Goal: Feedback & Contribution: Submit feedback/report problem

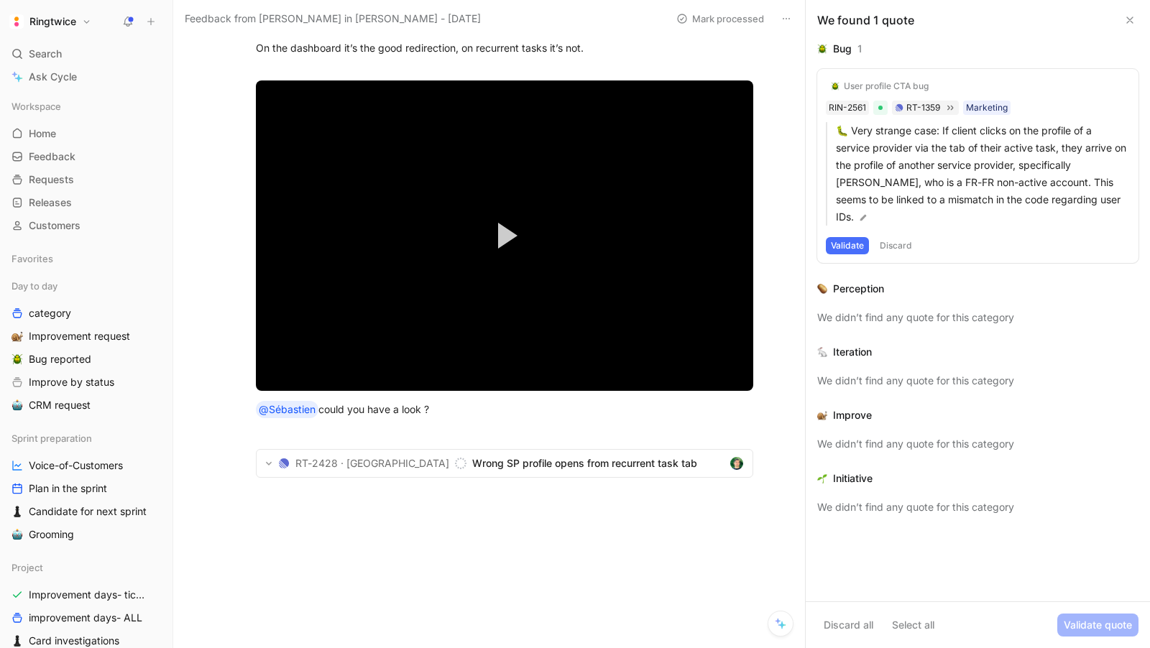
scroll to position [813, 0]
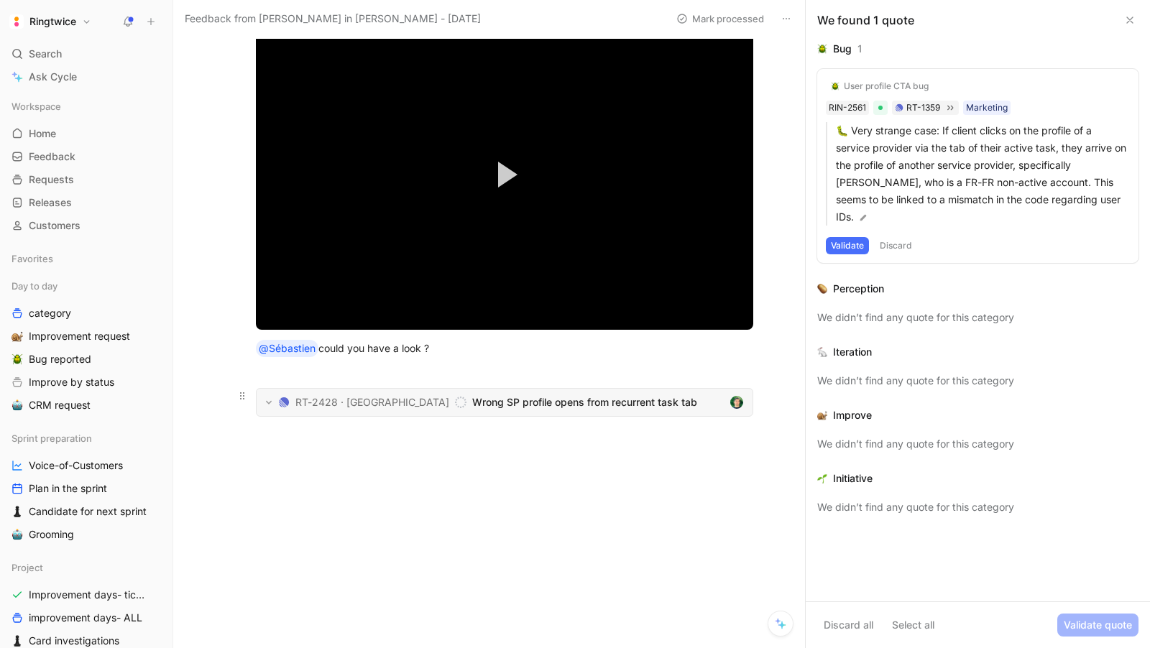
click at [357, 403] on span "RT-2428 · [GEOGRAPHIC_DATA]" at bounding box center [372, 402] width 154 height 17
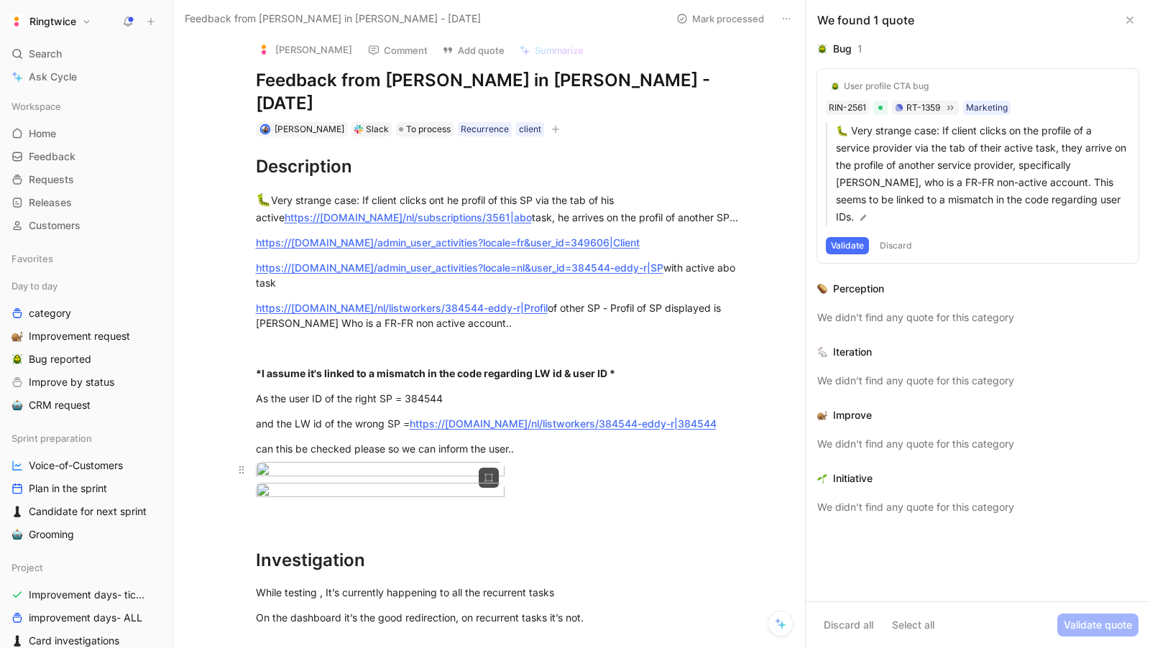
scroll to position [0, 0]
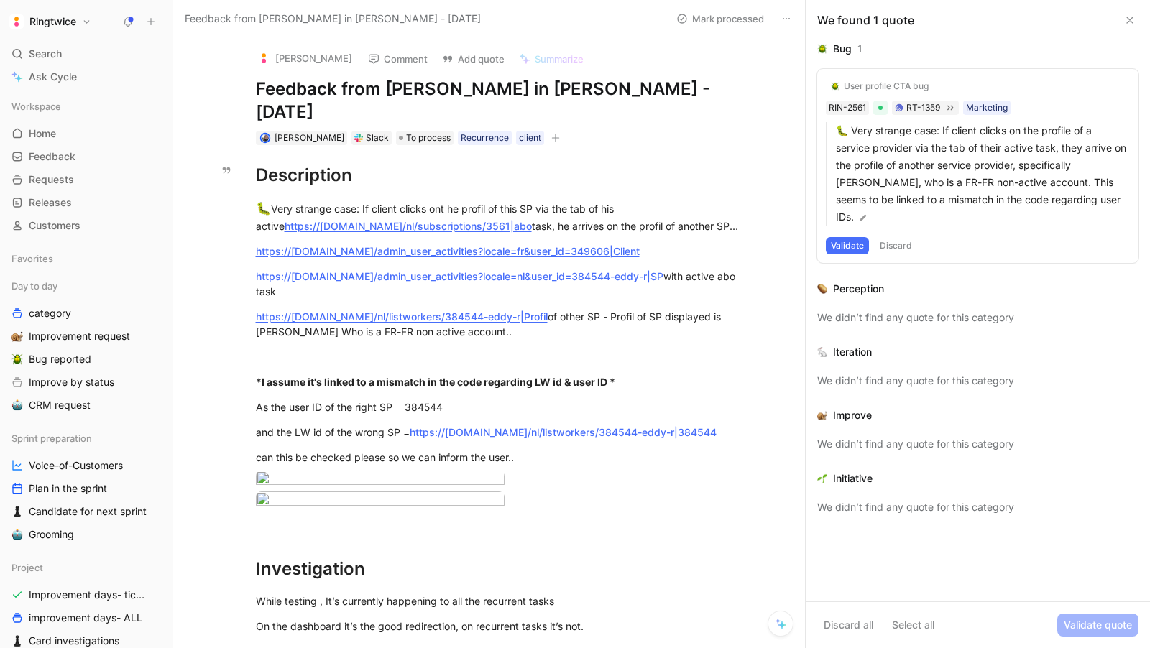
click at [991, 81] on div "User profile CTA bug RIN-2561 RT-1359 Marketing 🐛 Very strange case: If client …" at bounding box center [977, 166] width 321 height 194
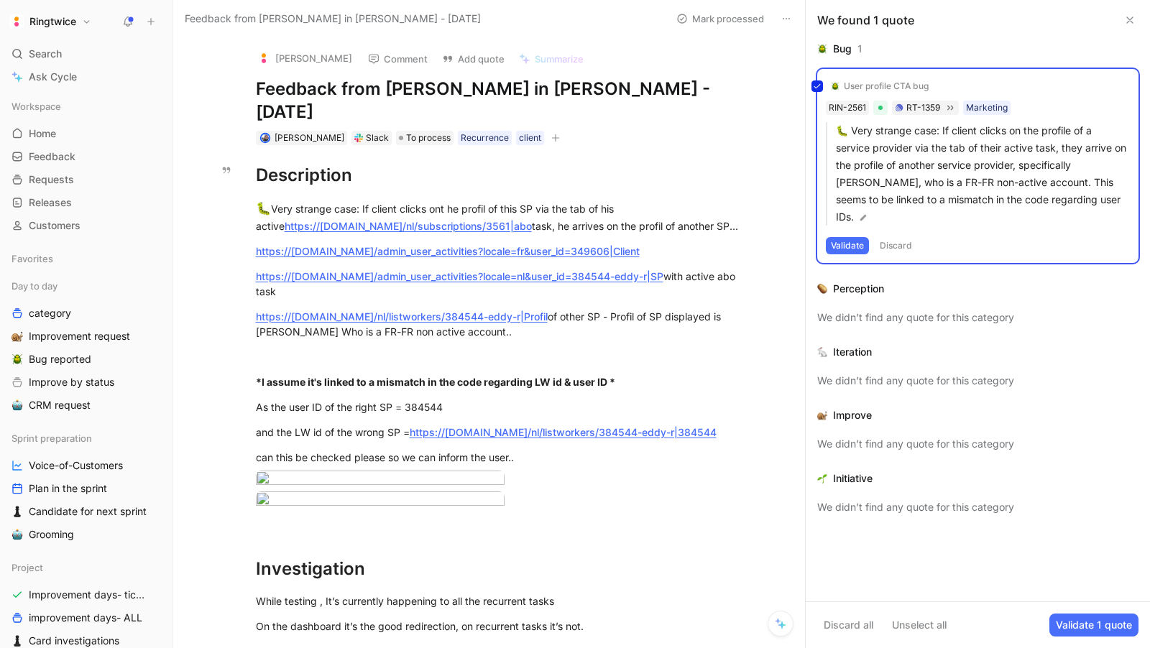
click at [1080, 630] on button "Validate 1 quote" at bounding box center [1093, 625] width 89 height 23
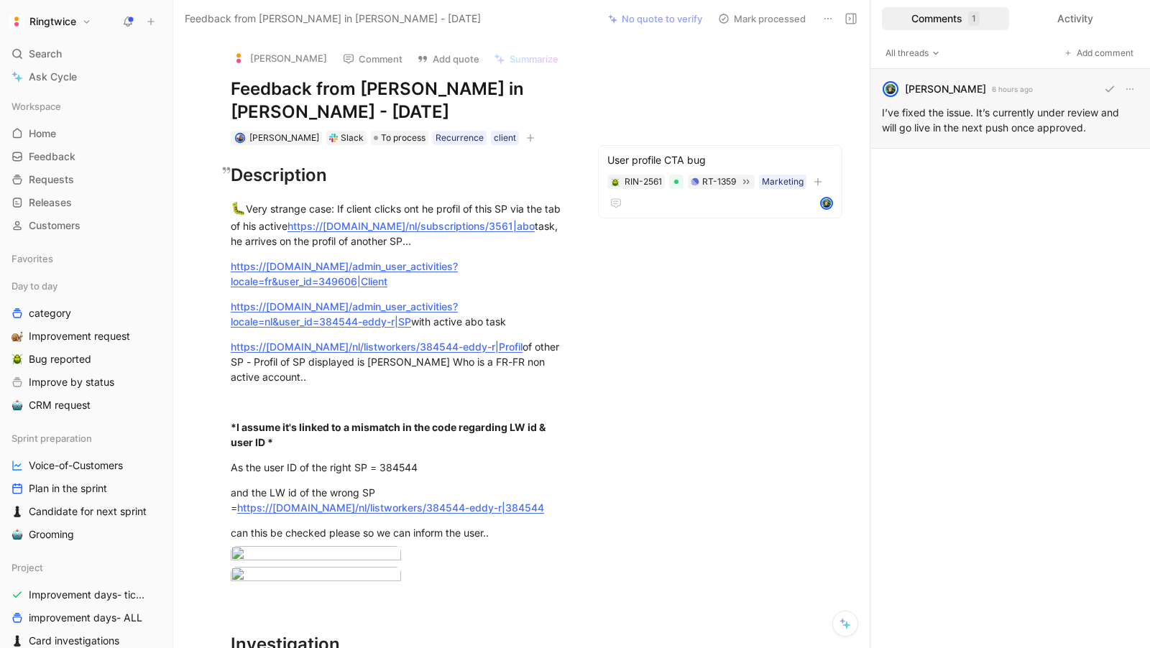
click at [965, 104] on div "[PERSON_NAME] 6 hours ago I’ve fixed the issue. It’s currently under review and…" at bounding box center [1010, 109] width 280 height 80
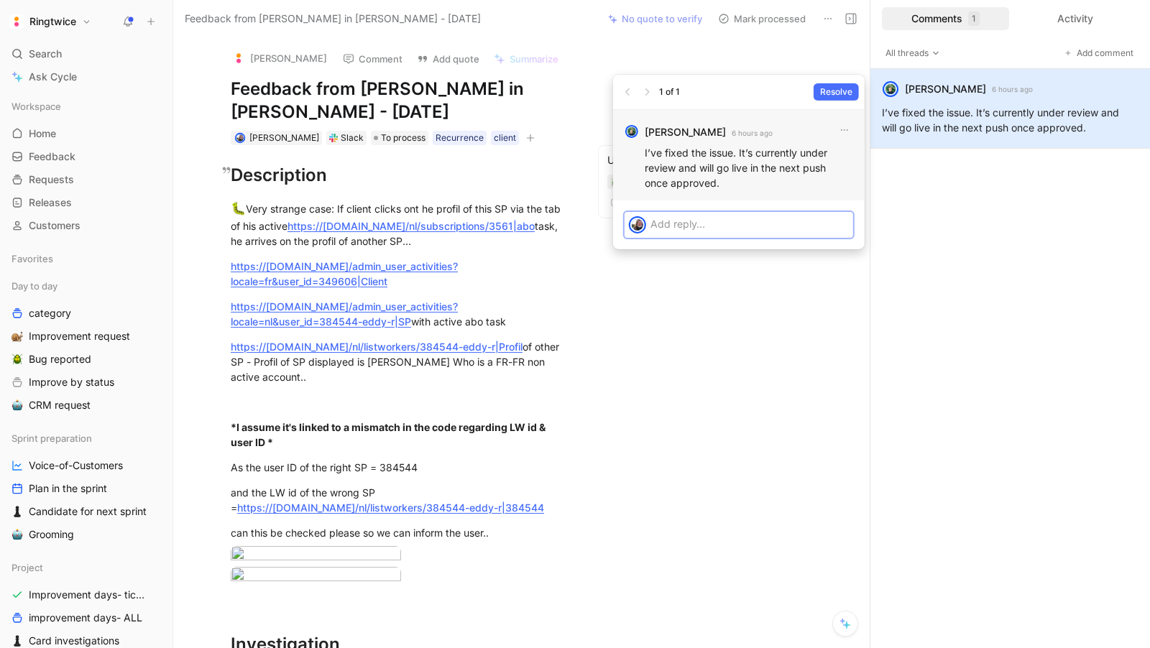
click at [726, 229] on p at bounding box center [750, 223] width 198 height 15
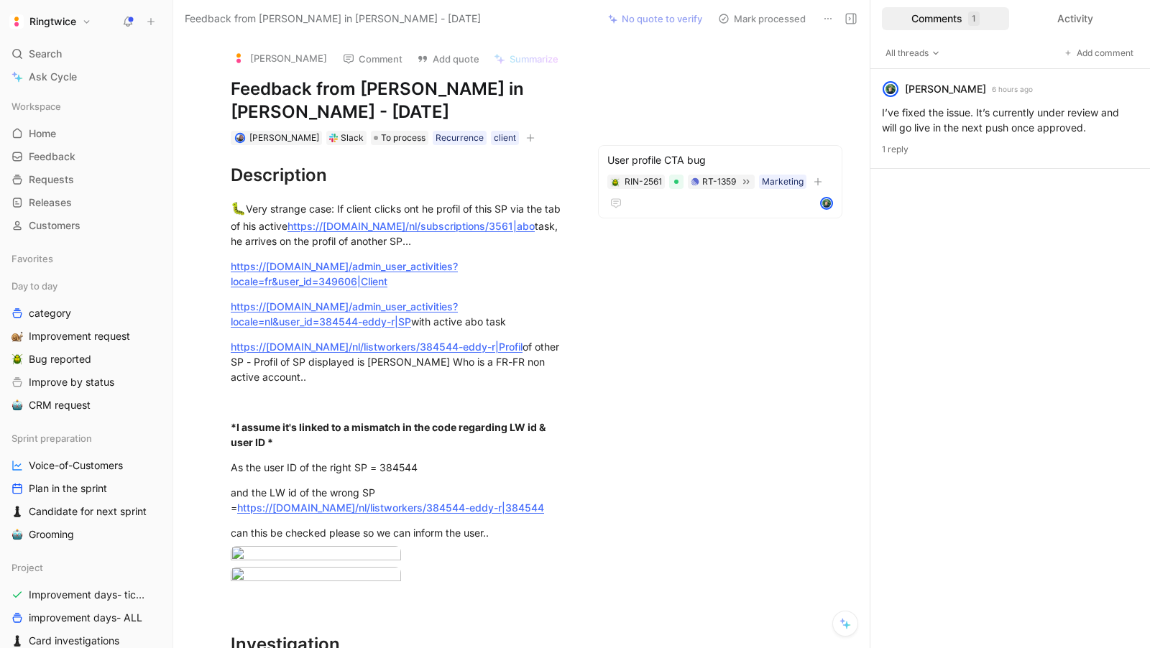
scroll to position [737, 0]
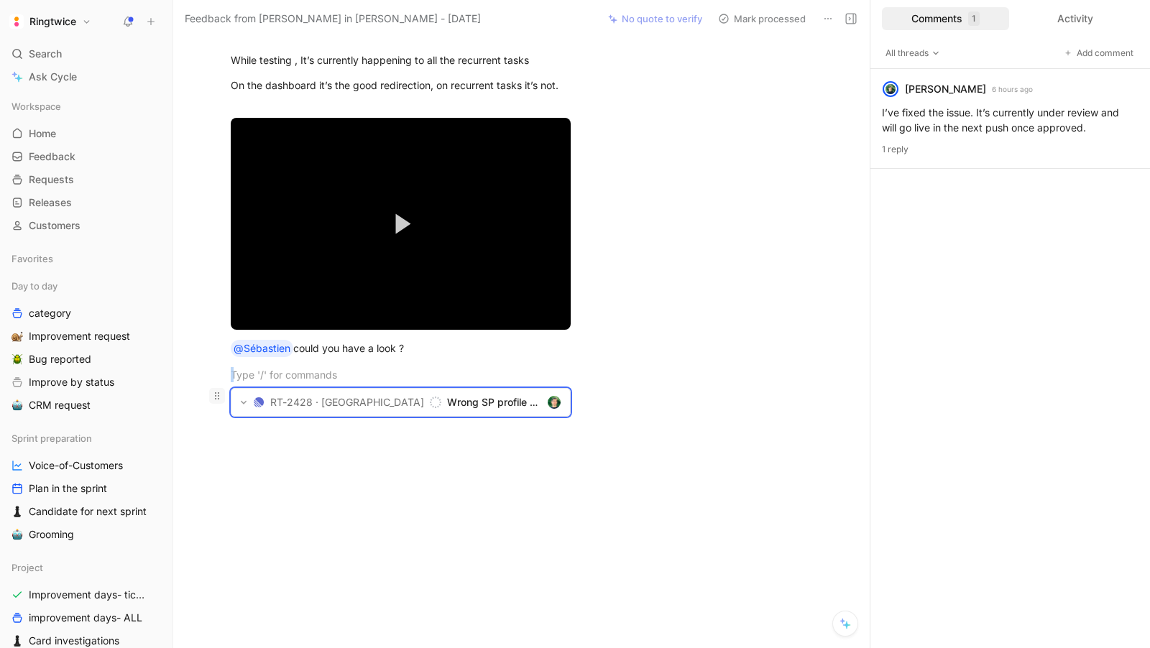
click at [216, 399] on icon at bounding box center [217, 396] width 12 height 12
click at [221, 468] on span "Copy link" at bounding box center [213, 470] width 44 height 12
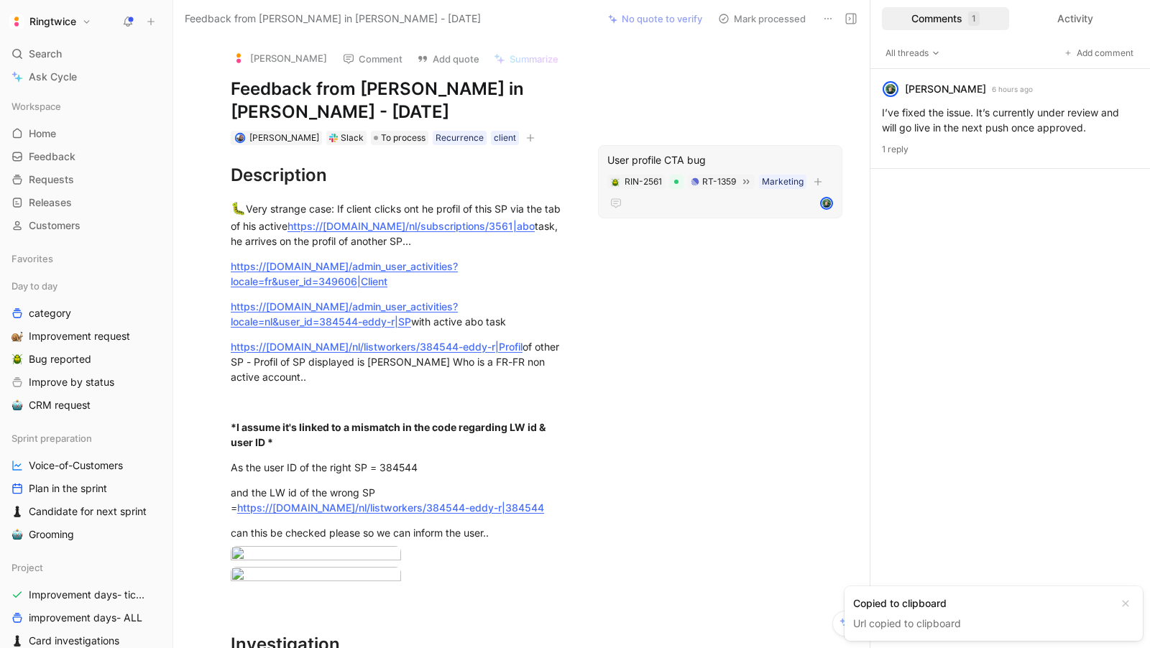
click at [724, 196] on div at bounding box center [720, 203] width 226 height 17
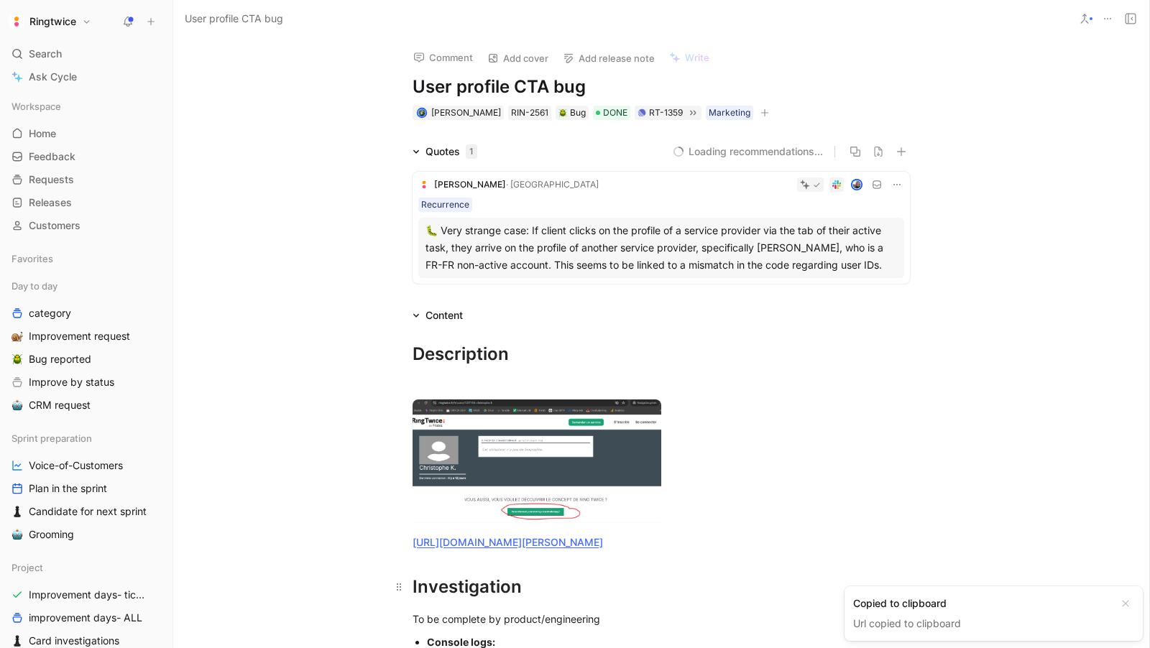
scroll to position [921, 0]
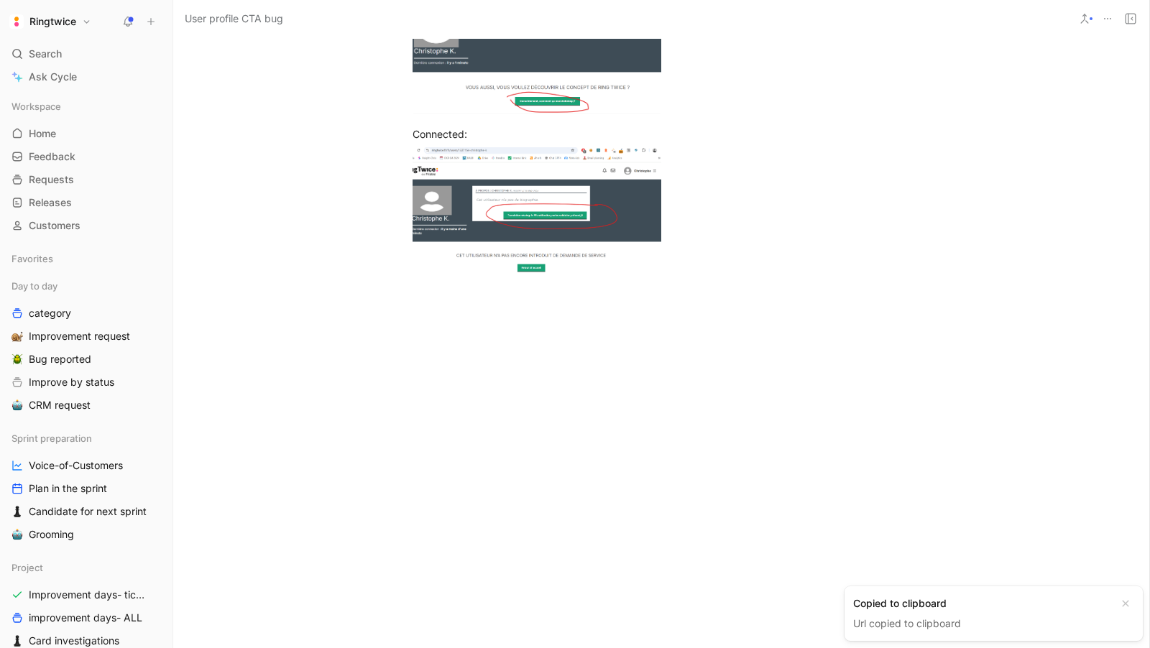
click at [566, 411] on div at bounding box center [661, 415] width 976 height 195
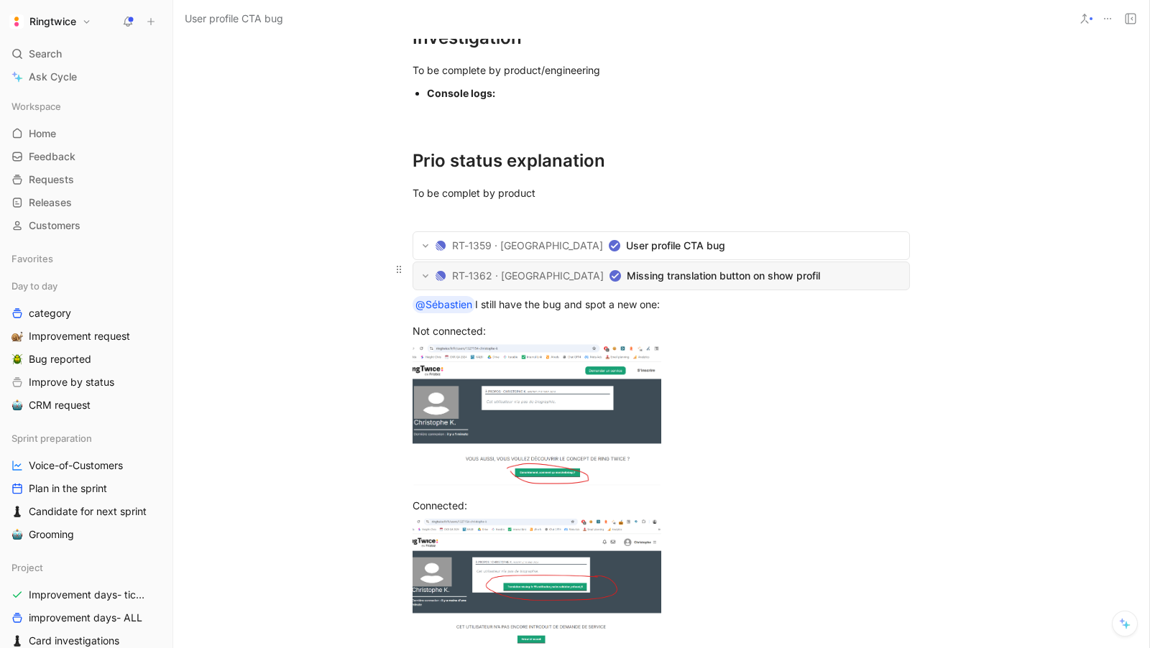
scroll to position [0, 0]
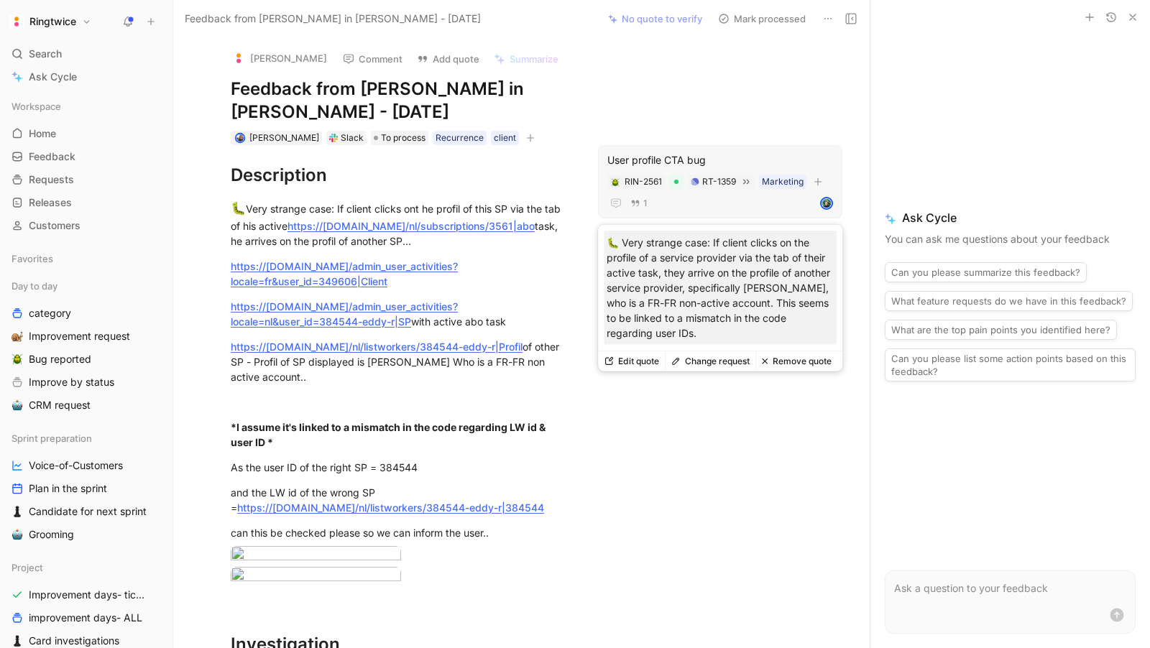
click at [789, 358] on button "Remove quote" at bounding box center [796, 361] width 82 height 20
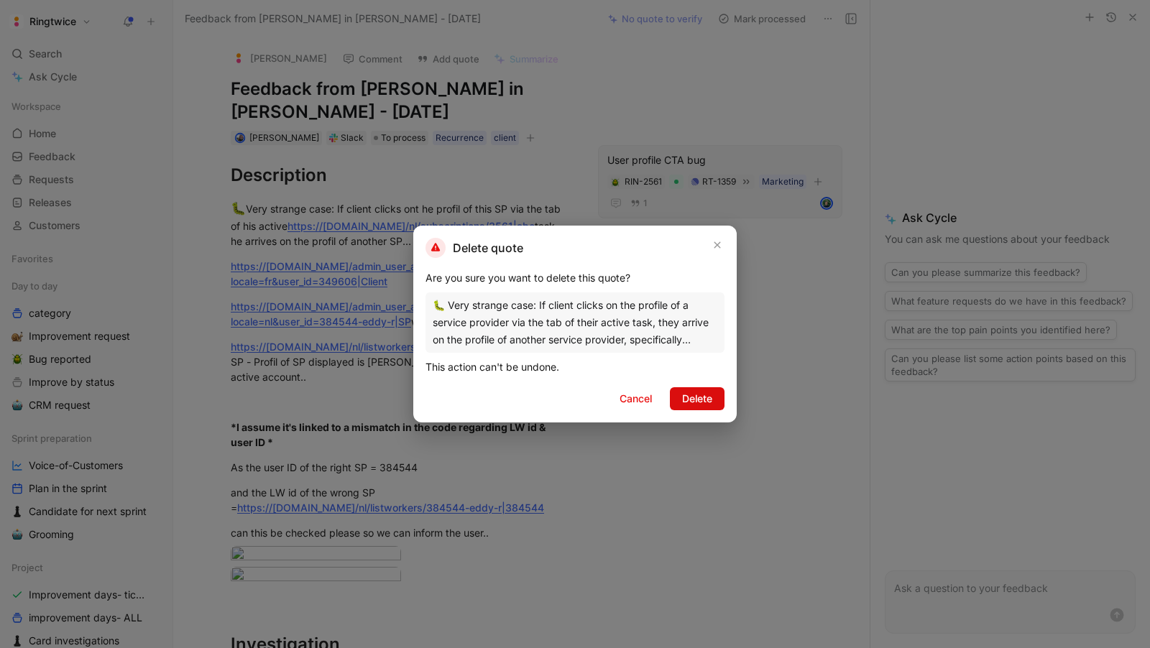
click at [693, 389] on button "Delete" at bounding box center [697, 398] width 55 height 23
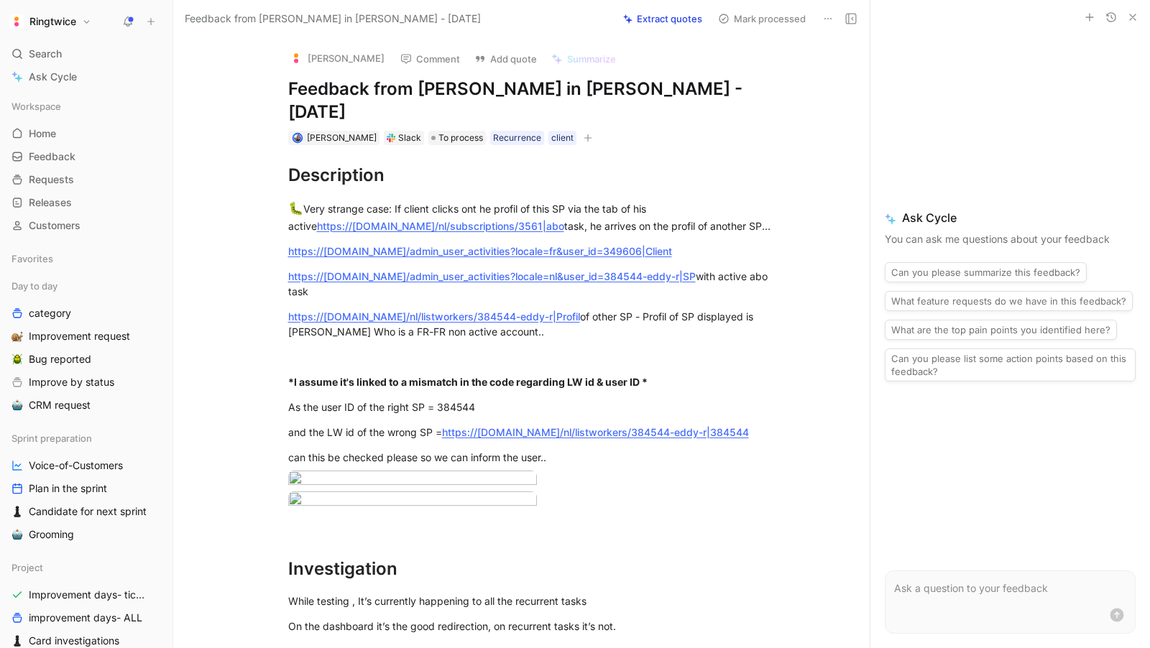
click at [819, 22] on button at bounding box center [828, 19] width 20 height 20
click at [479, 55] on button "Add quote" at bounding box center [505, 59] width 75 height 20
click at [296, 167] on h1 "Description" at bounding box center [537, 175] width 552 height 37
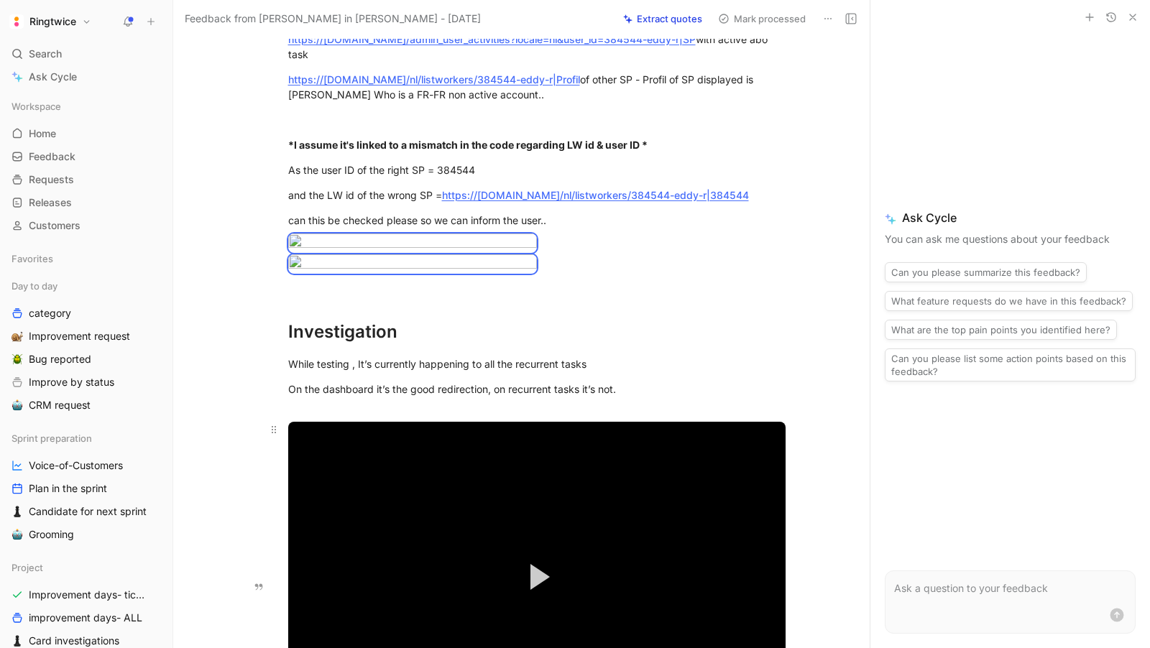
drag, startPoint x: 290, startPoint y: 182, endPoint x: 616, endPoint y: 645, distance: 567.0
click at [616, 645] on div "Description 🐛 Very strange case: If client clicks ont he profil of this SP via …" at bounding box center [536, 382] width 666 height 948
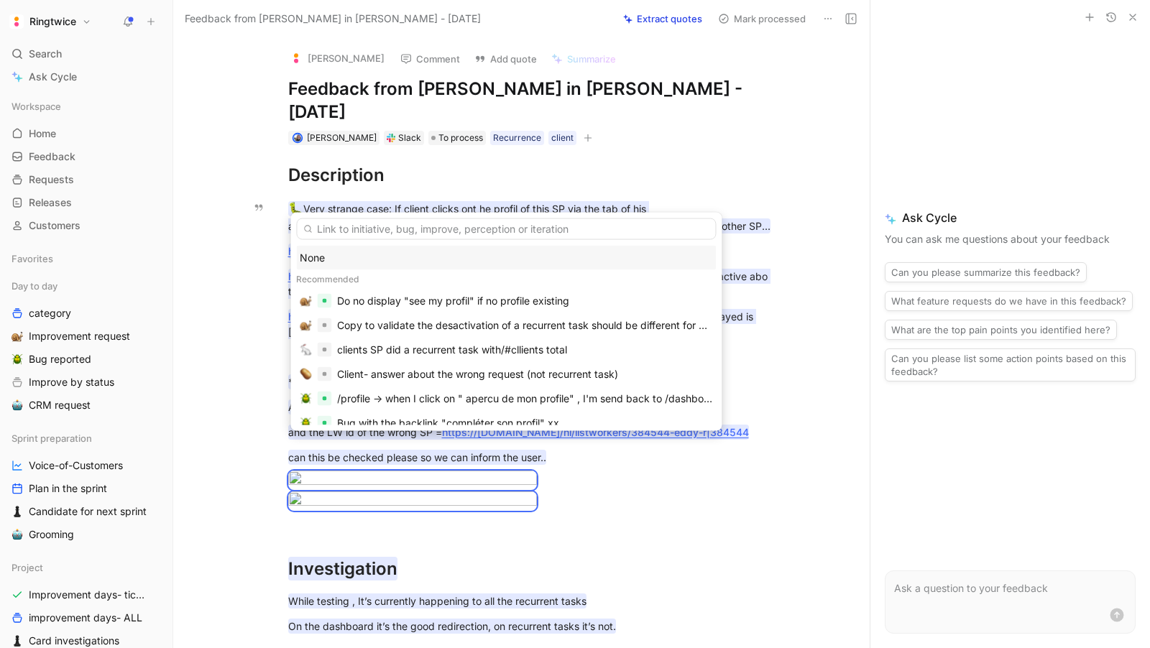
type input "C"
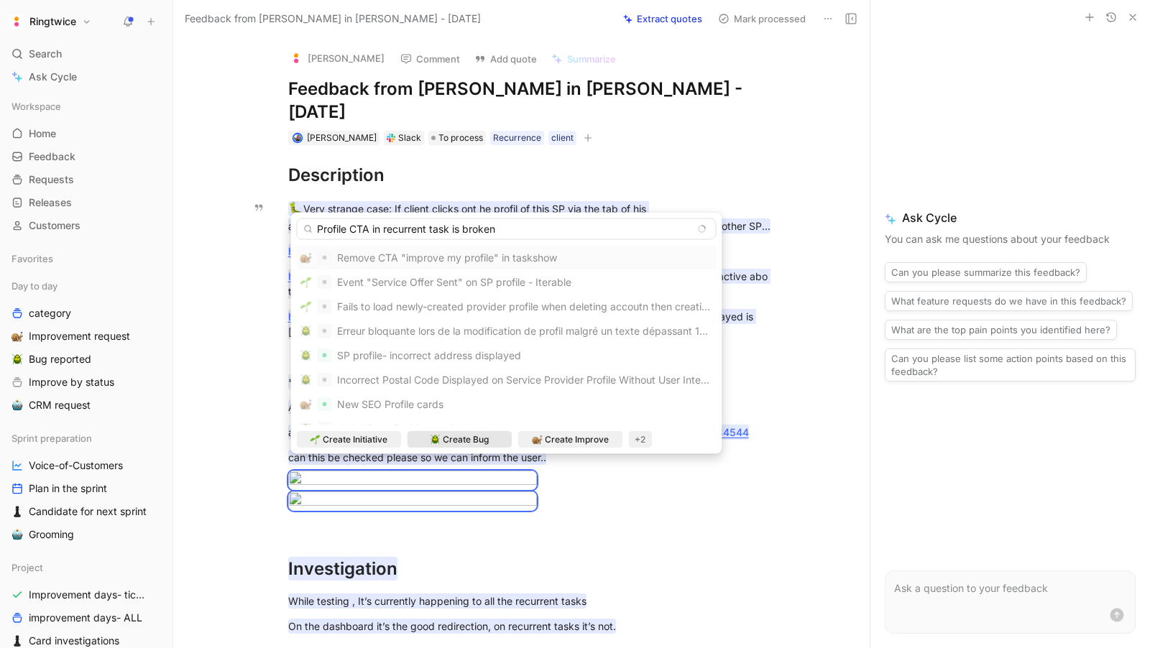
type input "Profile CTA in recurrent task is broken"
click at [479, 438] on span "Create Bug" at bounding box center [466, 440] width 46 height 14
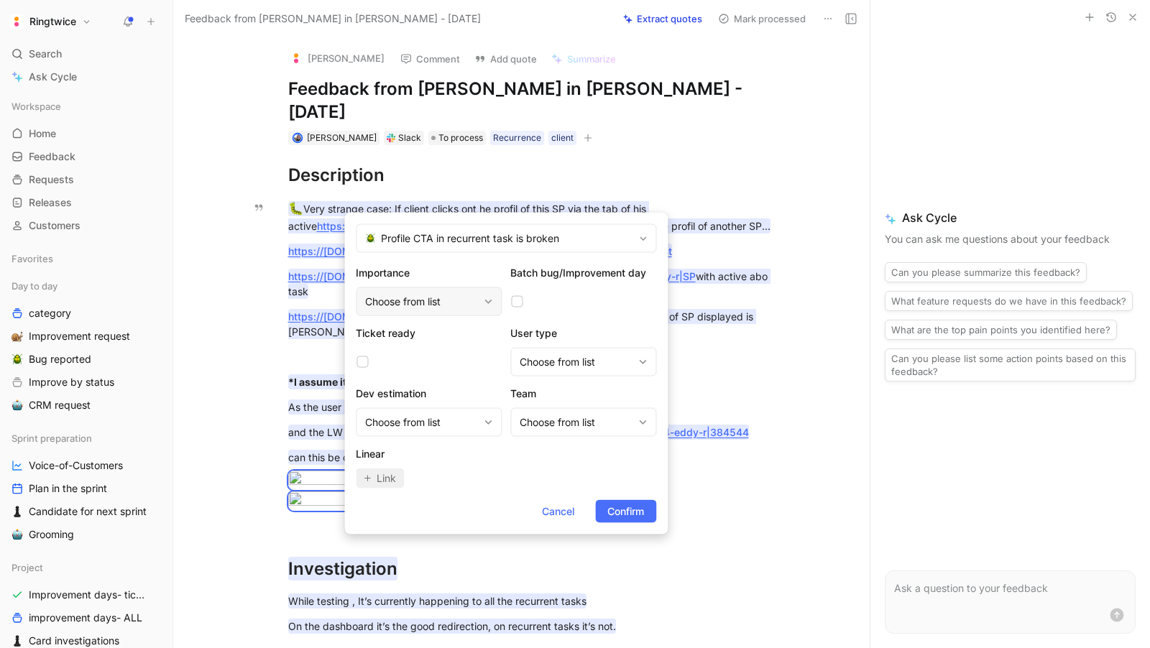
click at [454, 301] on div "Choose from list" at bounding box center [421, 301] width 113 height 17
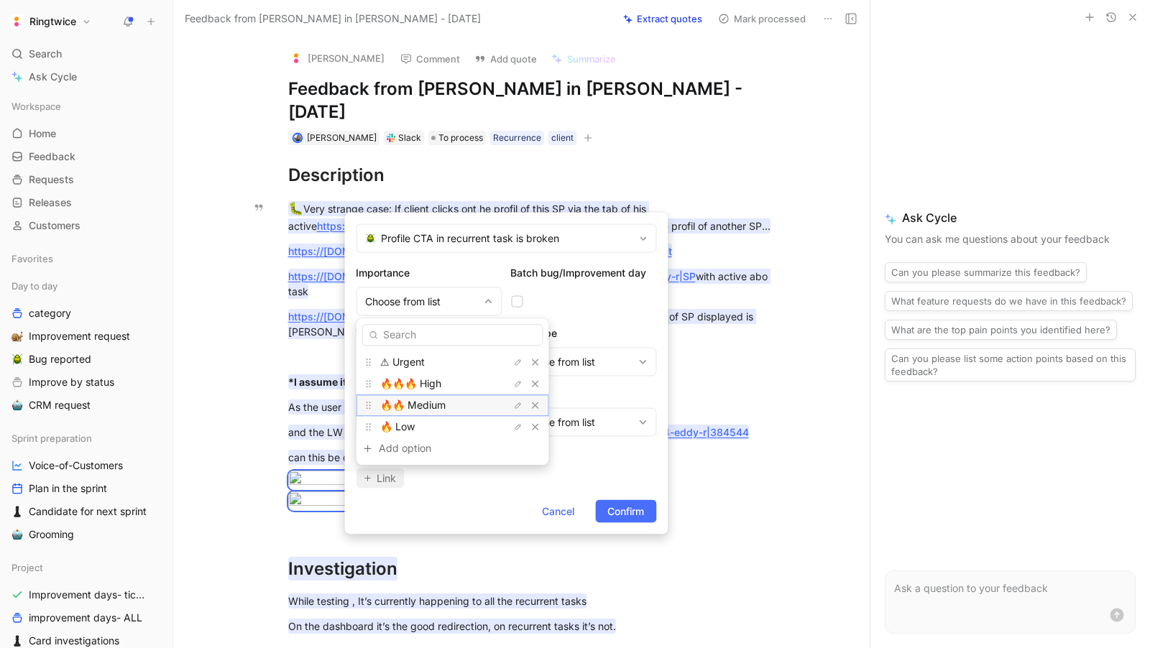
click at [433, 410] on span "🔥🔥 Medium" at bounding box center [412, 405] width 65 height 12
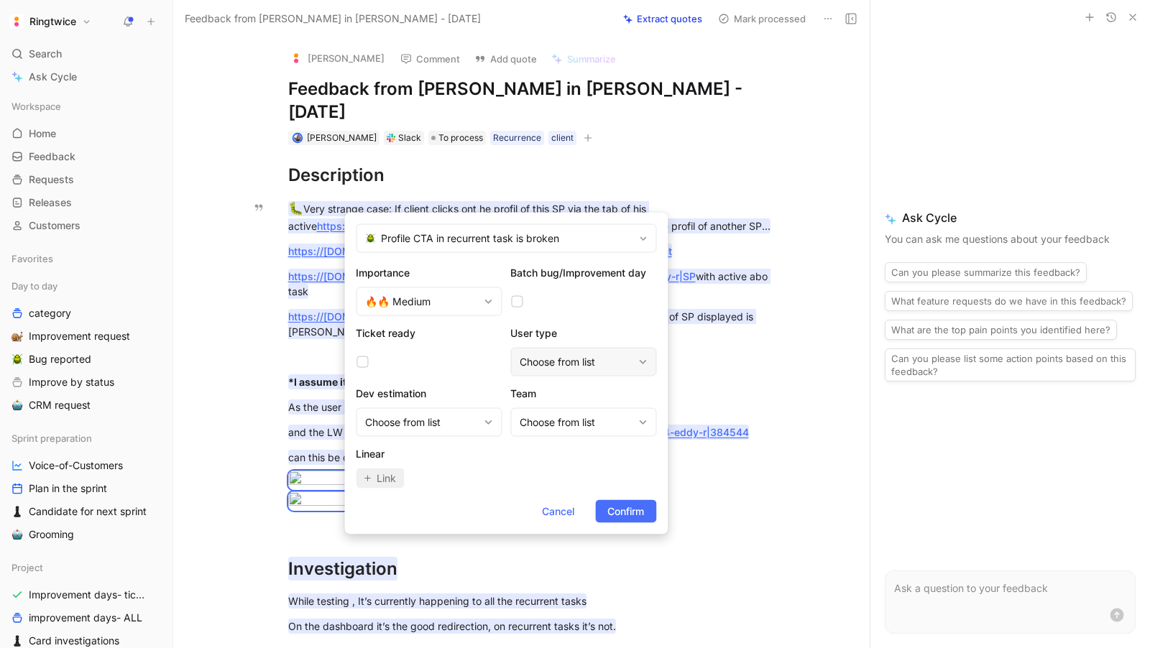
click at [592, 358] on div "Choose from list" at bounding box center [576, 362] width 113 height 17
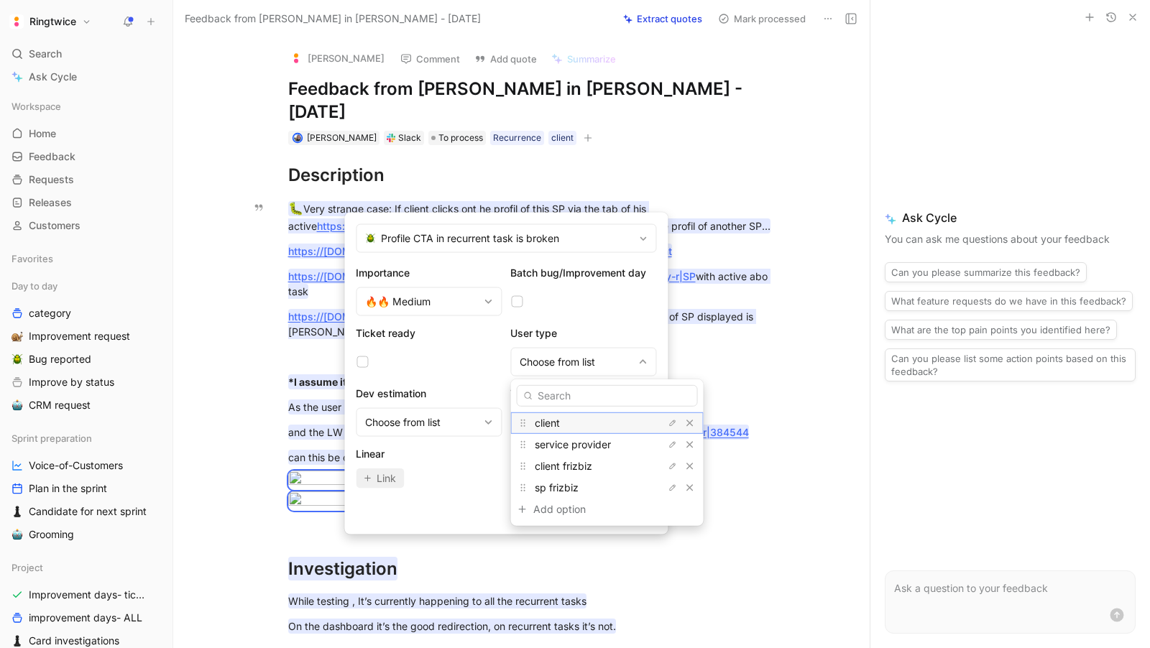
click at [563, 427] on div "client" at bounding box center [589, 423] width 108 height 17
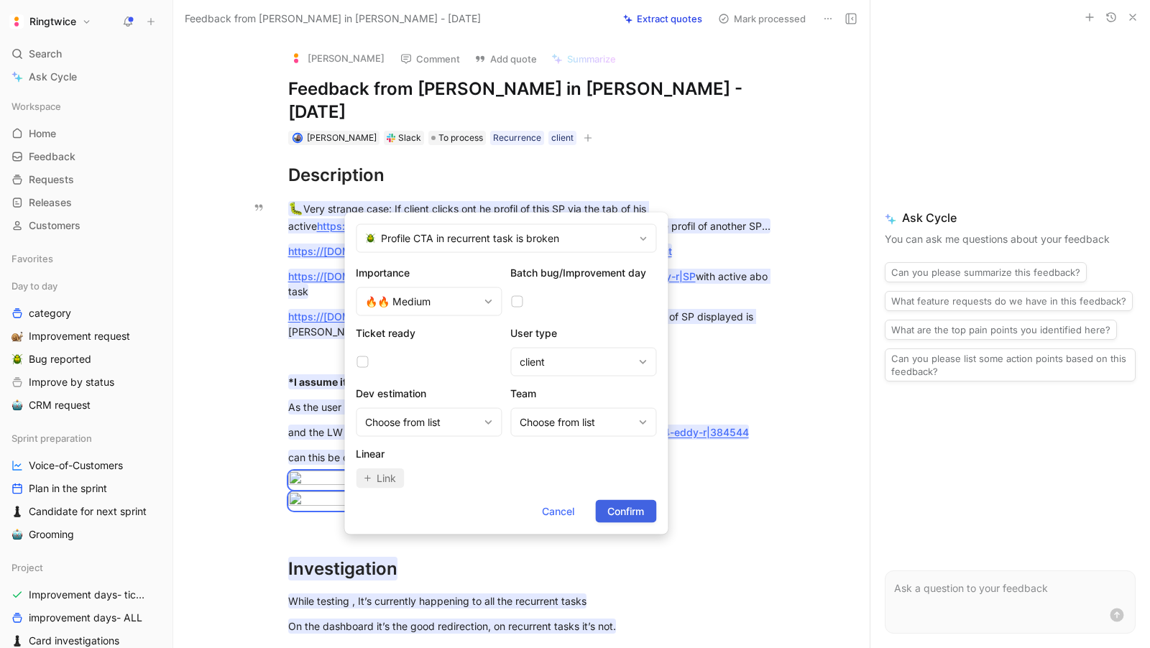
click at [643, 507] on span "Confirm" at bounding box center [625, 511] width 37 height 17
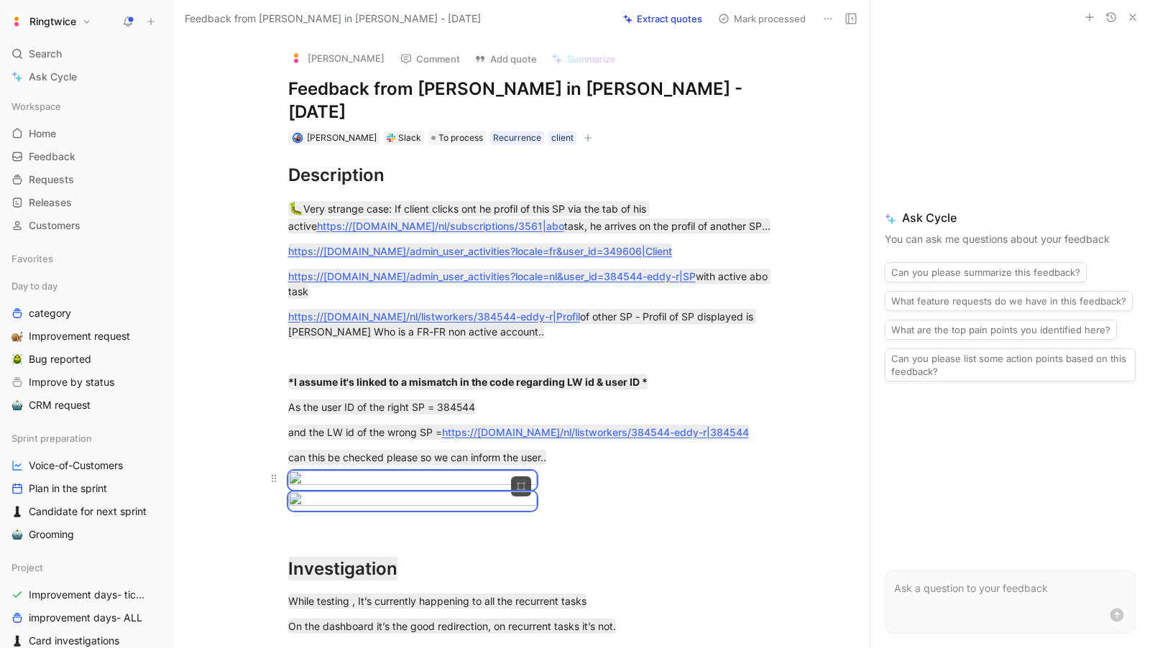
click at [586, 471] on div at bounding box center [536, 480] width 497 height 19
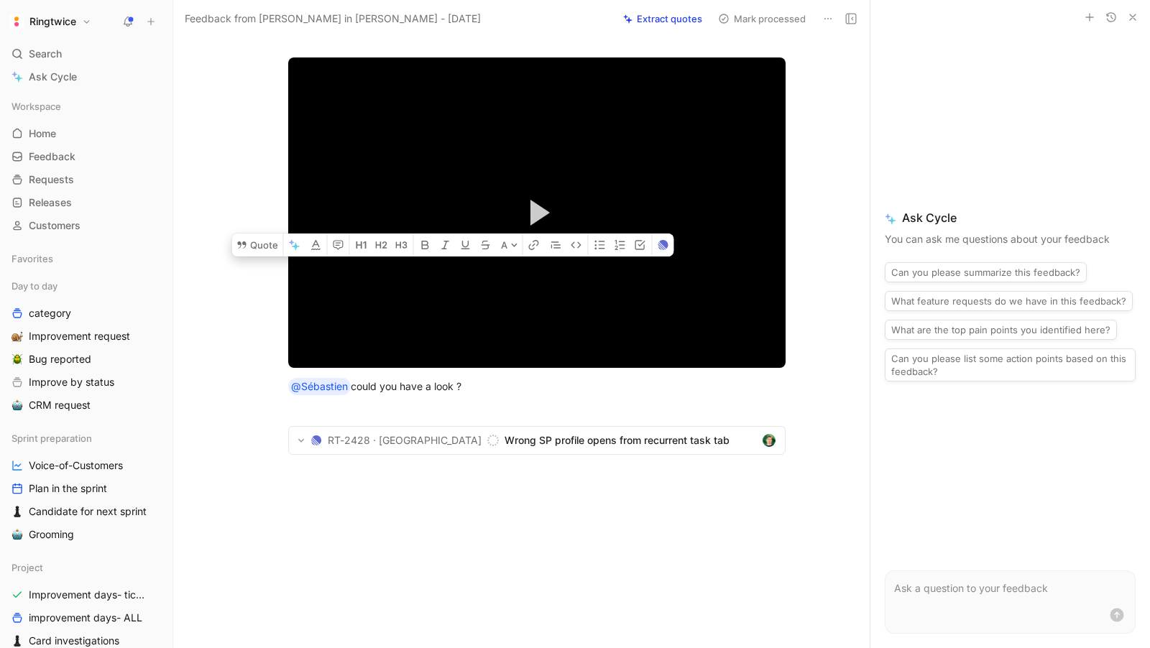
scroll to position [813, 0]
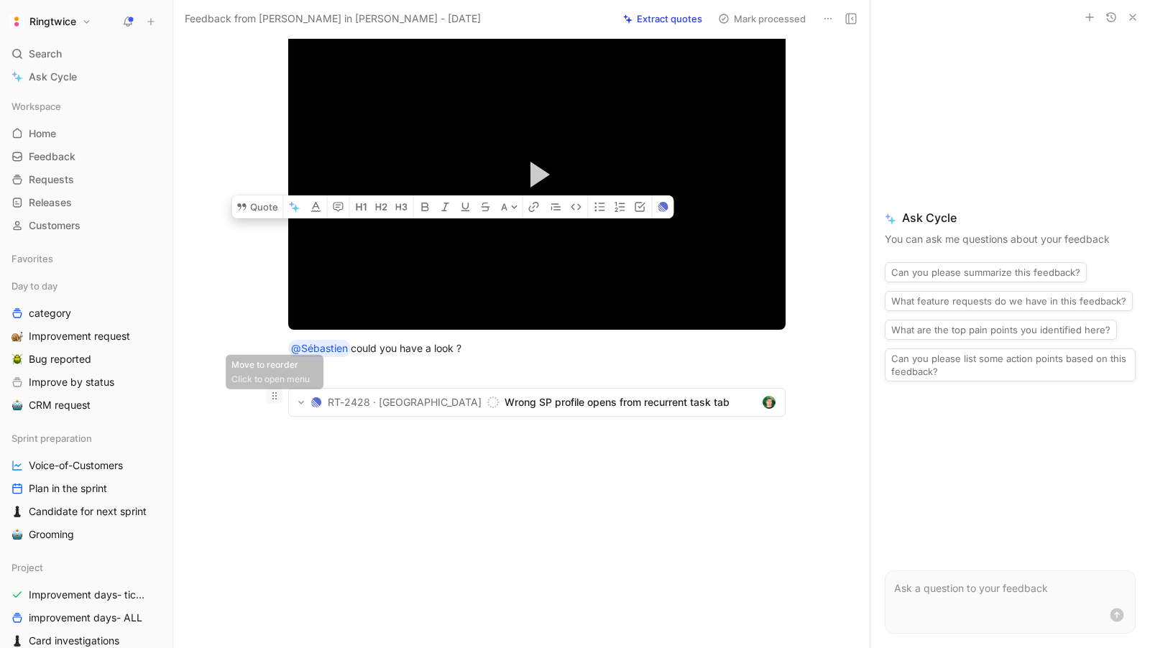
click at [277, 399] on icon at bounding box center [275, 396] width 12 height 12
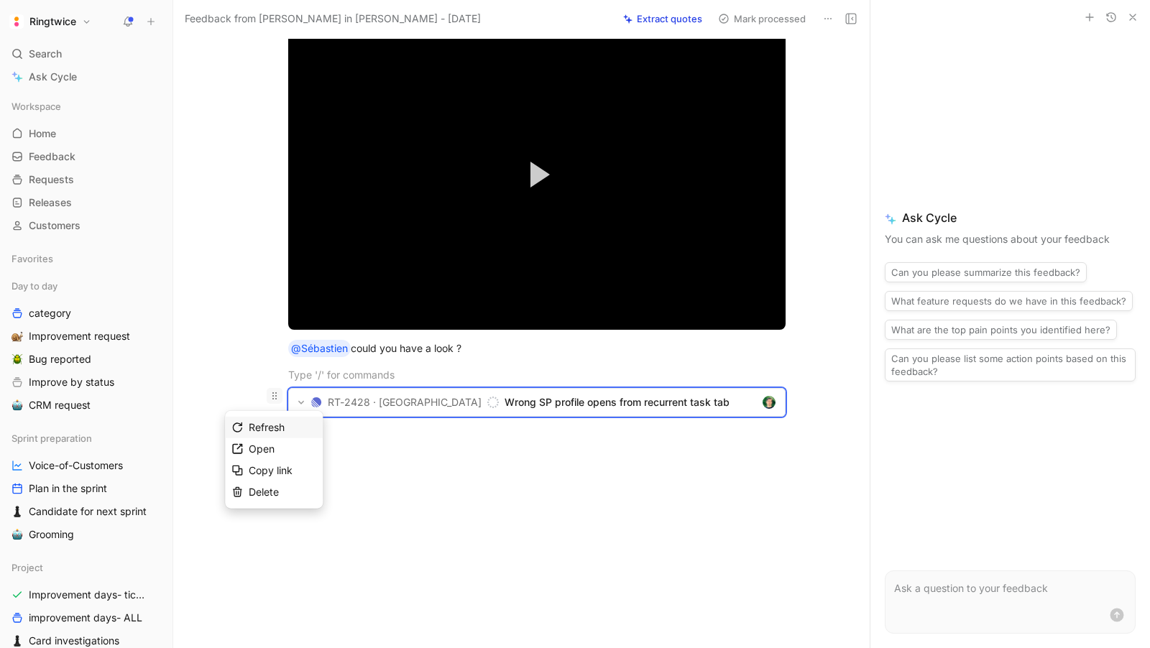
copy p
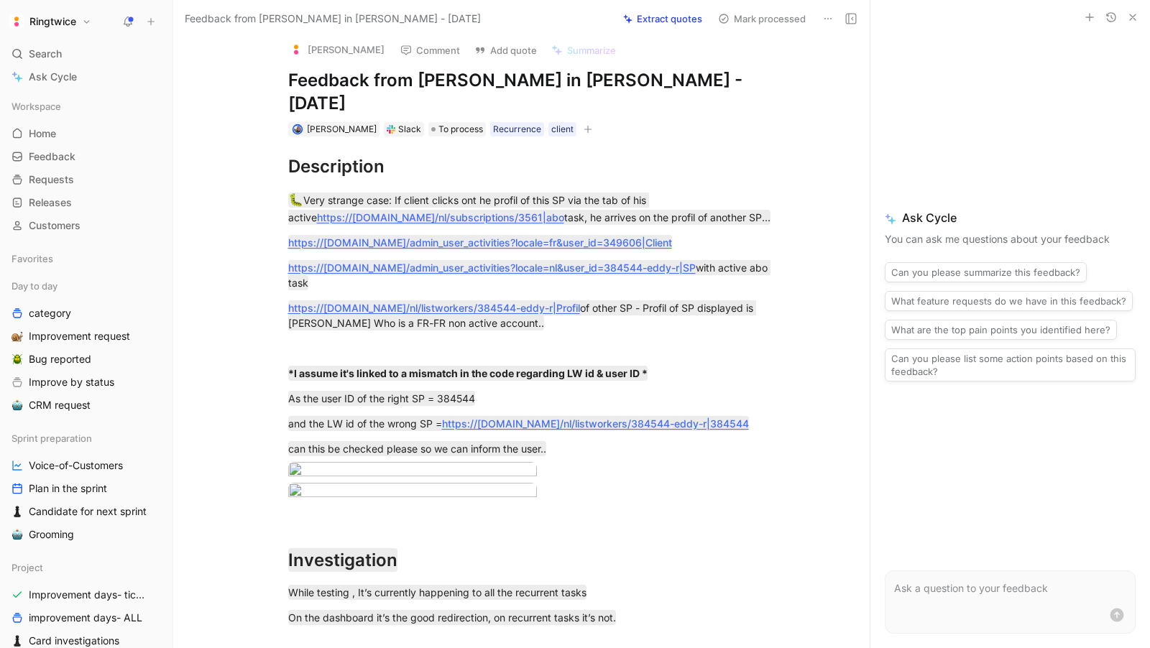
scroll to position [0, 0]
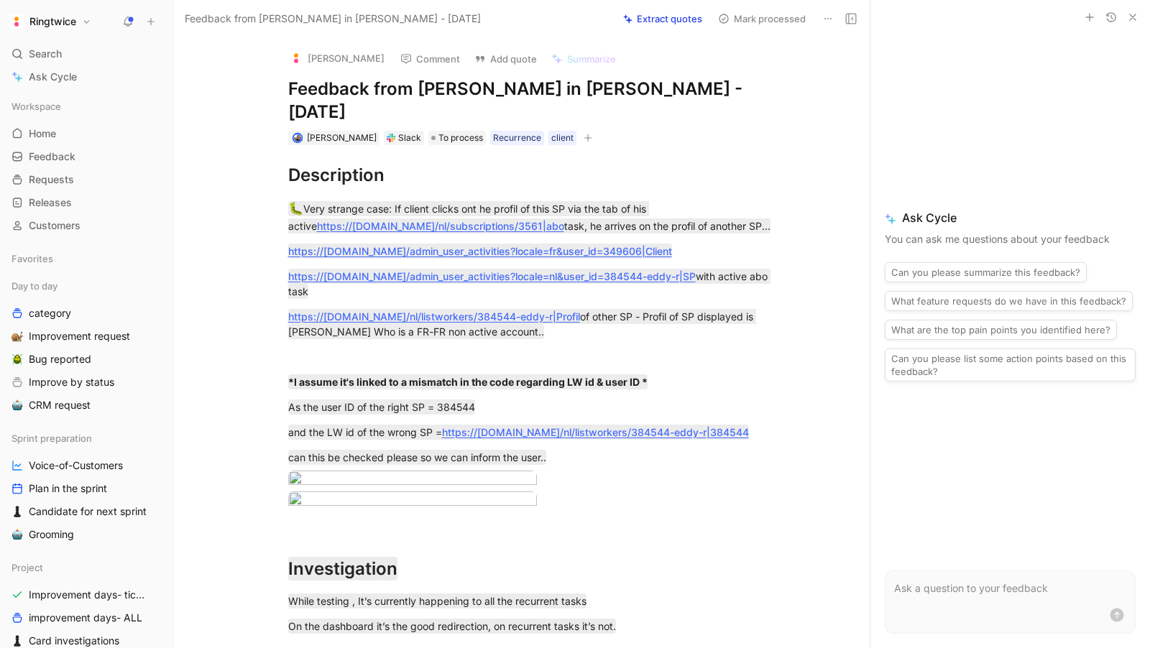
click at [742, 19] on button "Mark processed" at bounding box center [762, 19] width 101 height 20
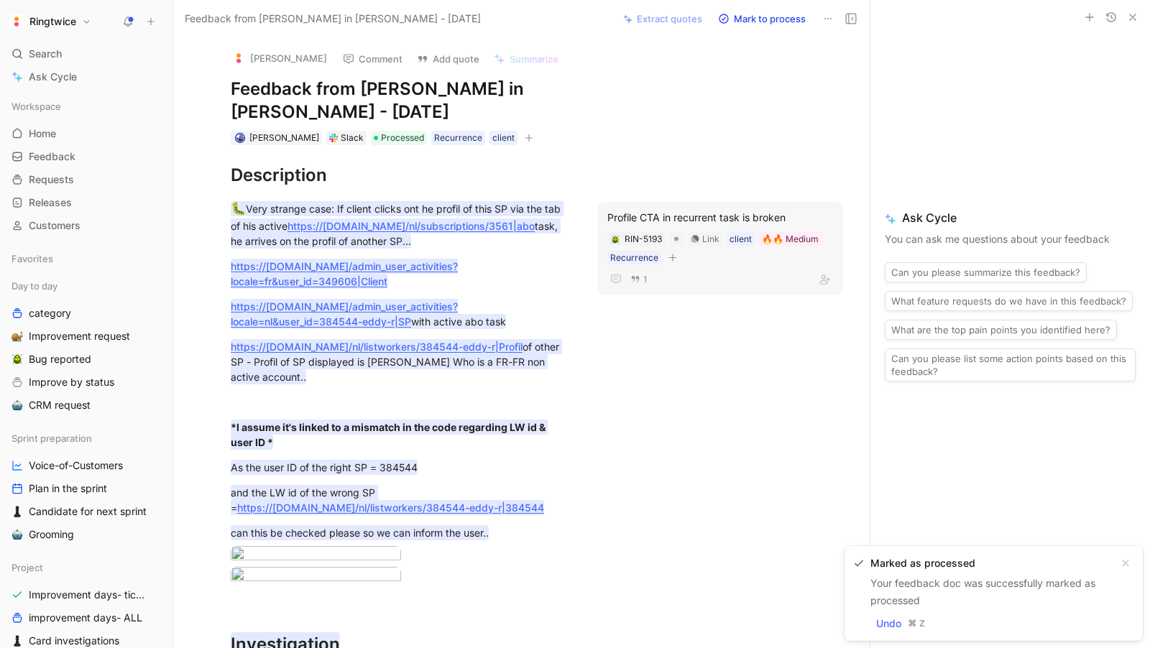
click at [679, 212] on div "Profile CTA in recurrent task is broken" at bounding box center [720, 217] width 226 height 17
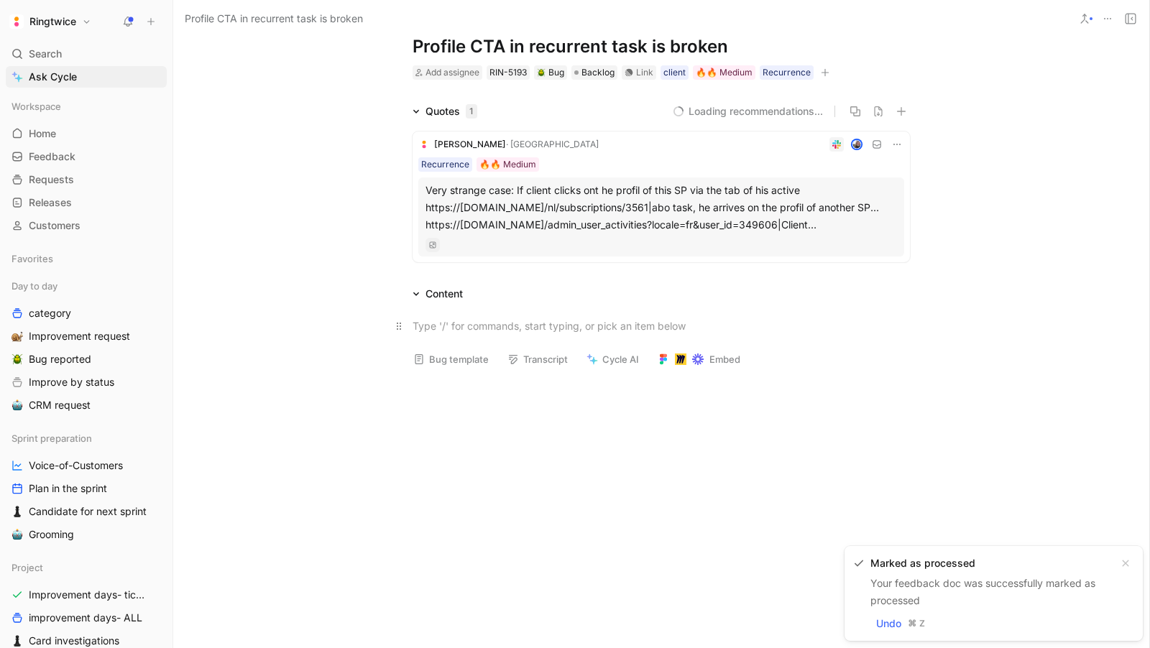
scroll to position [34, 0]
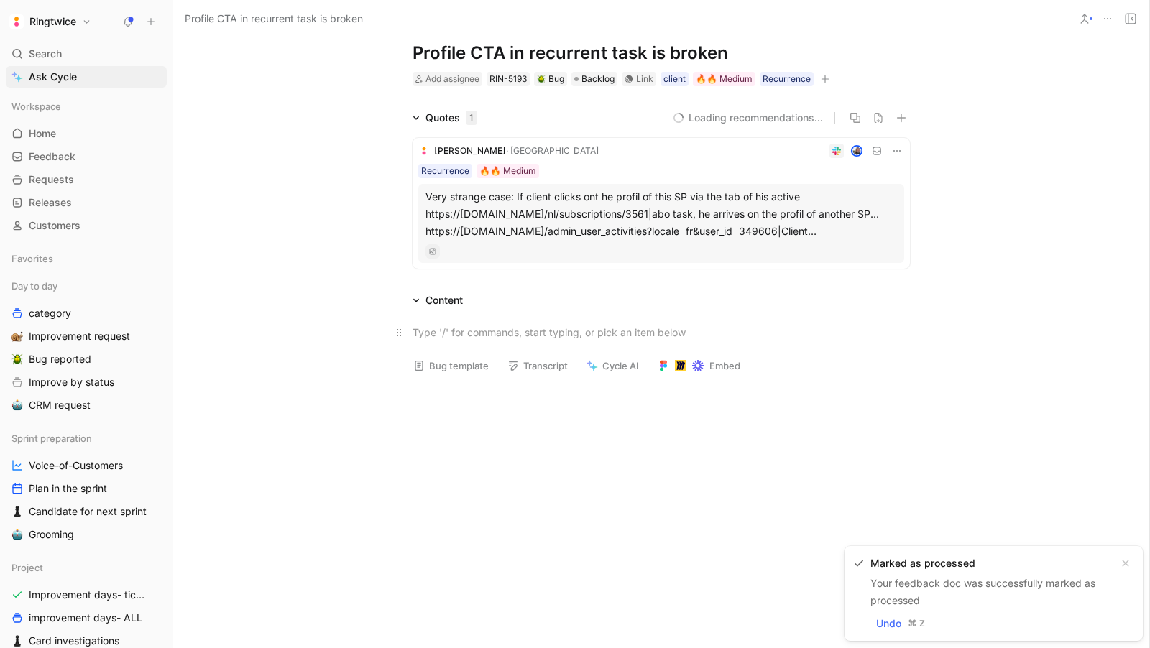
click at [505, 329] on div at bounding box center [661, 332] width 497 height 15
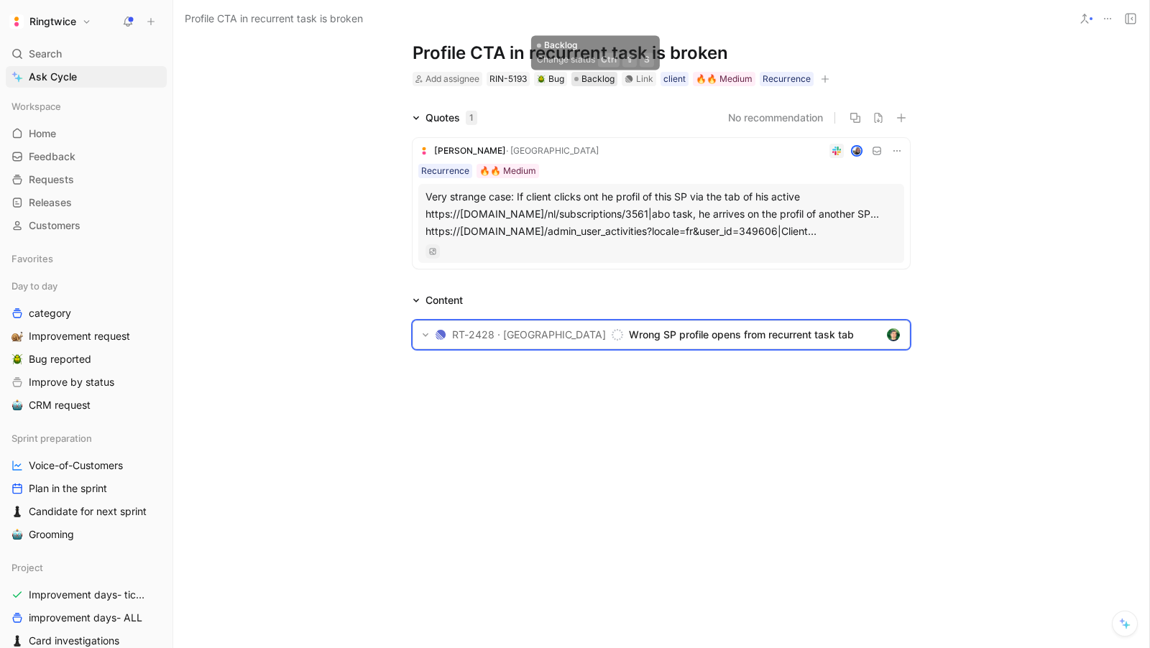
click at [595, 80] on span "Backlog" at bounding box center [598, 79] width 33 height 14
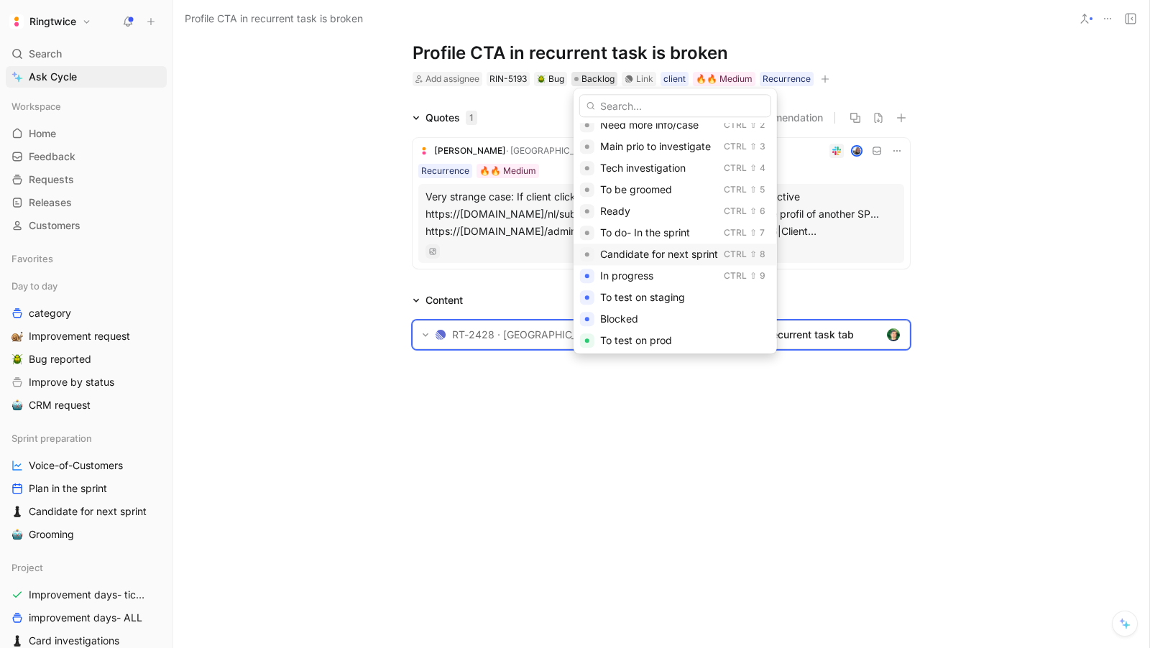
scroll to position [73, 0]
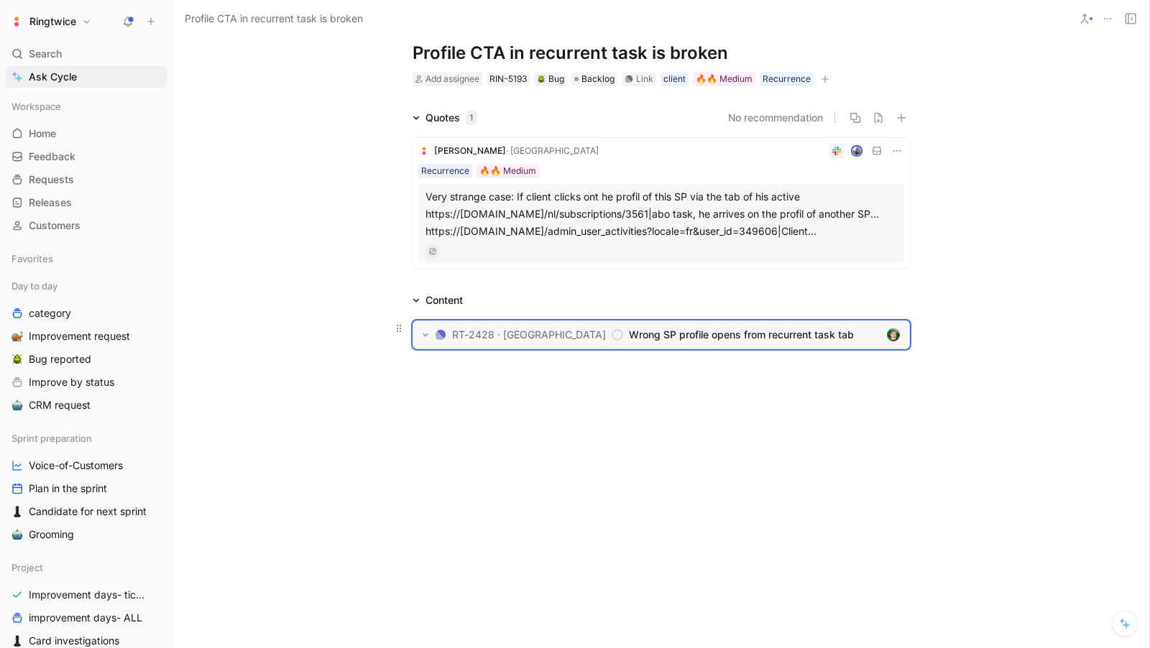
click at [430, 342] on button at bounding box center [425, 335] width 19 height 20
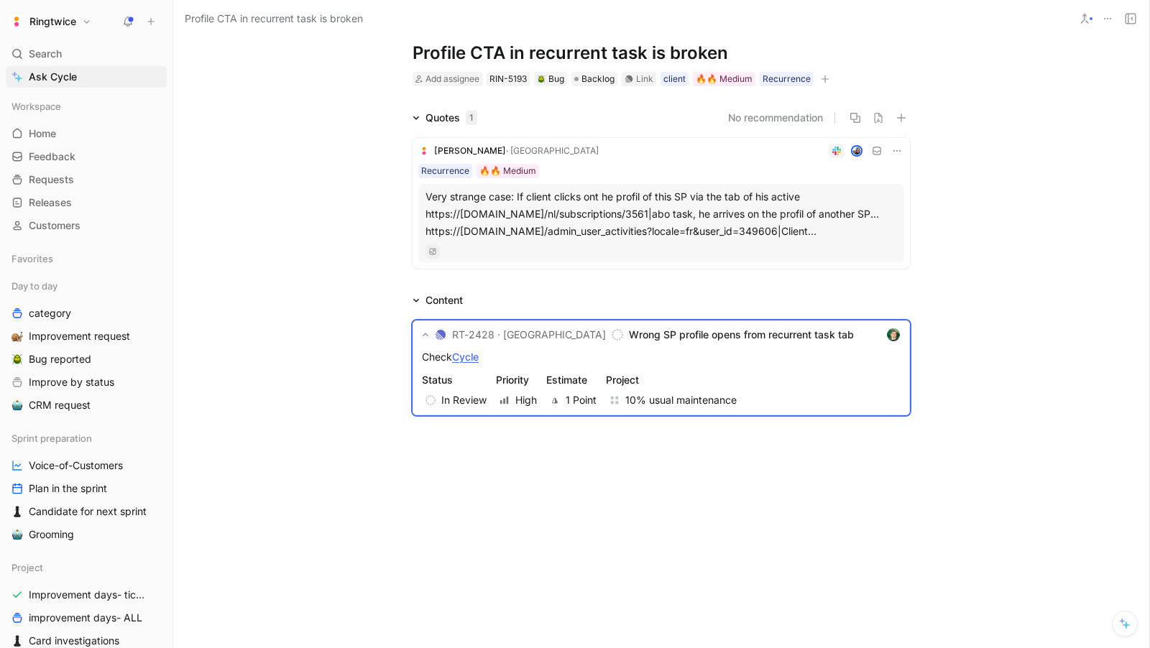
click at [495, 308] on div "Content" at bounding box center [661, 300] width 552 height 17
click at [487, 299] on div "Content" at bounding box center [661, 300] width 552 height 17
click at [469, 300] on div "Content" at bounding box center [438, 300] width 62 height 17
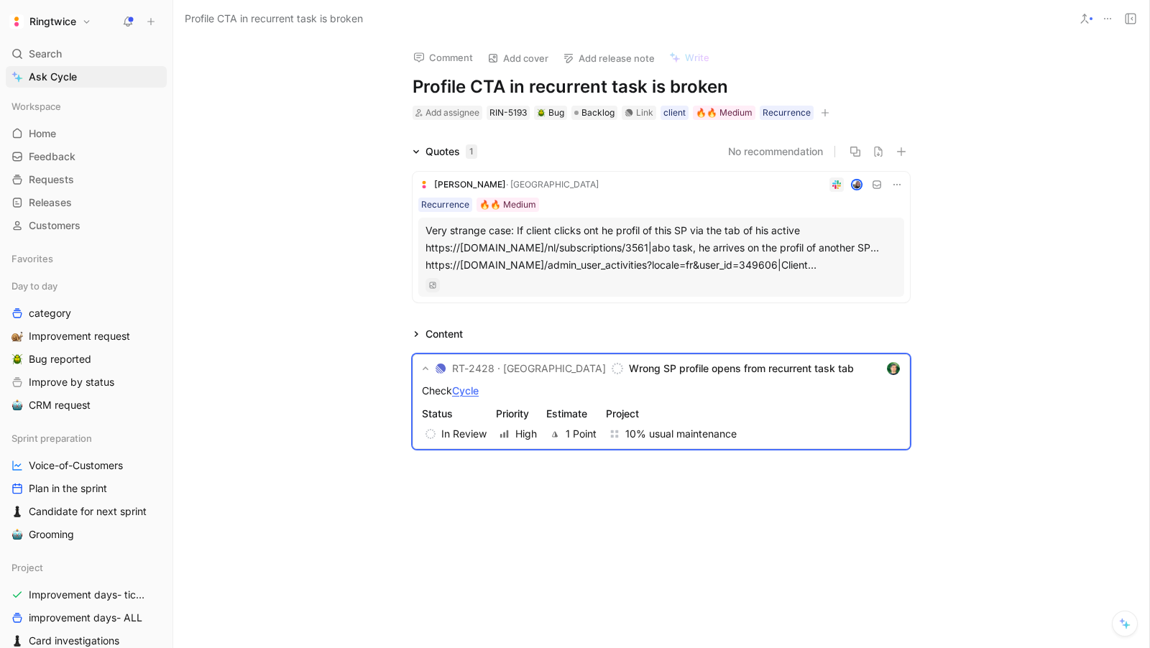
scroll to position [0, 0]
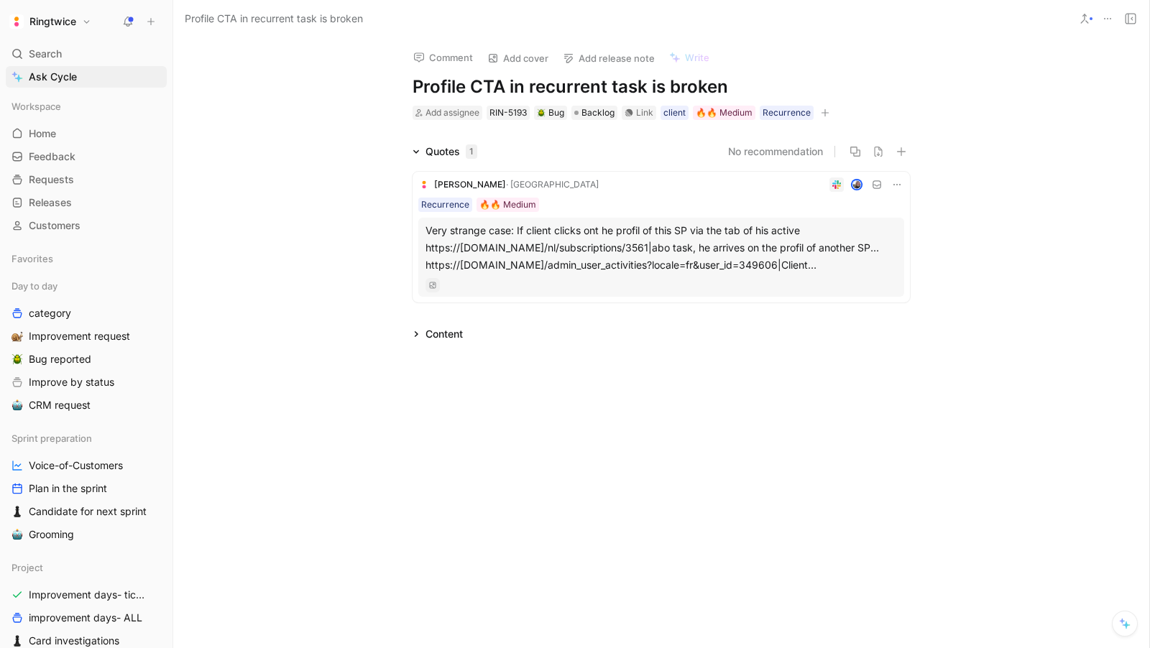
click at [418, 336] on icon at bounding box center [416, 334] width 7 height 7
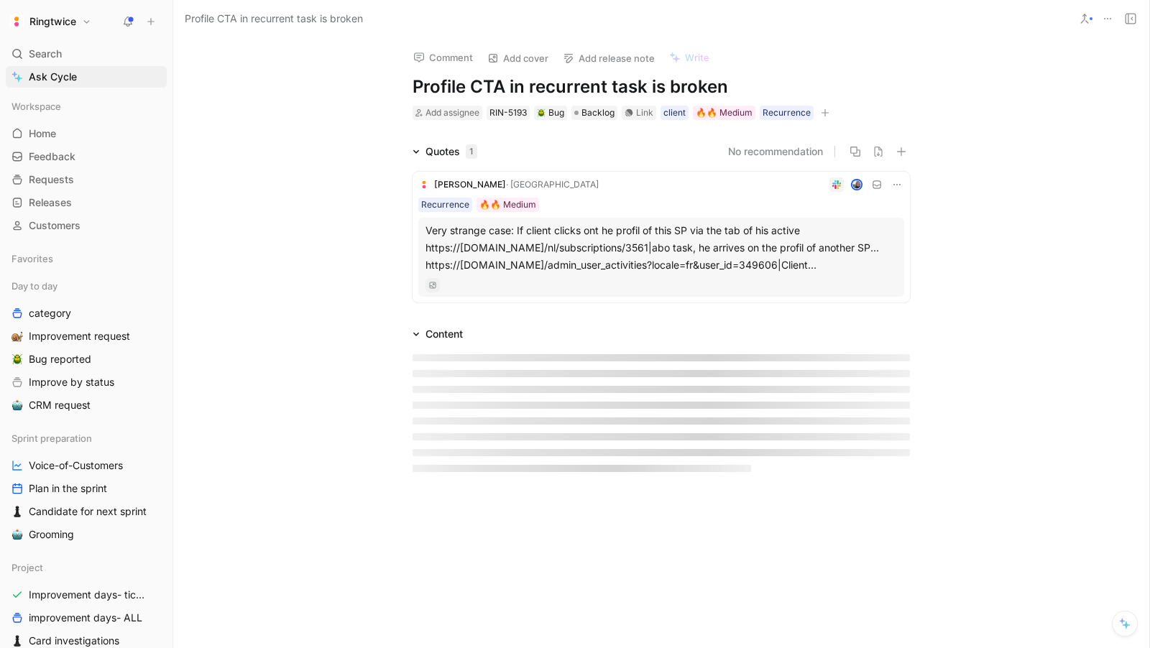
click at [516, 500] on div "Comment Add cover Add release note Write Profile CTA in recurrent task is broke…" at bounding box center [661, 342] width 976 height 611
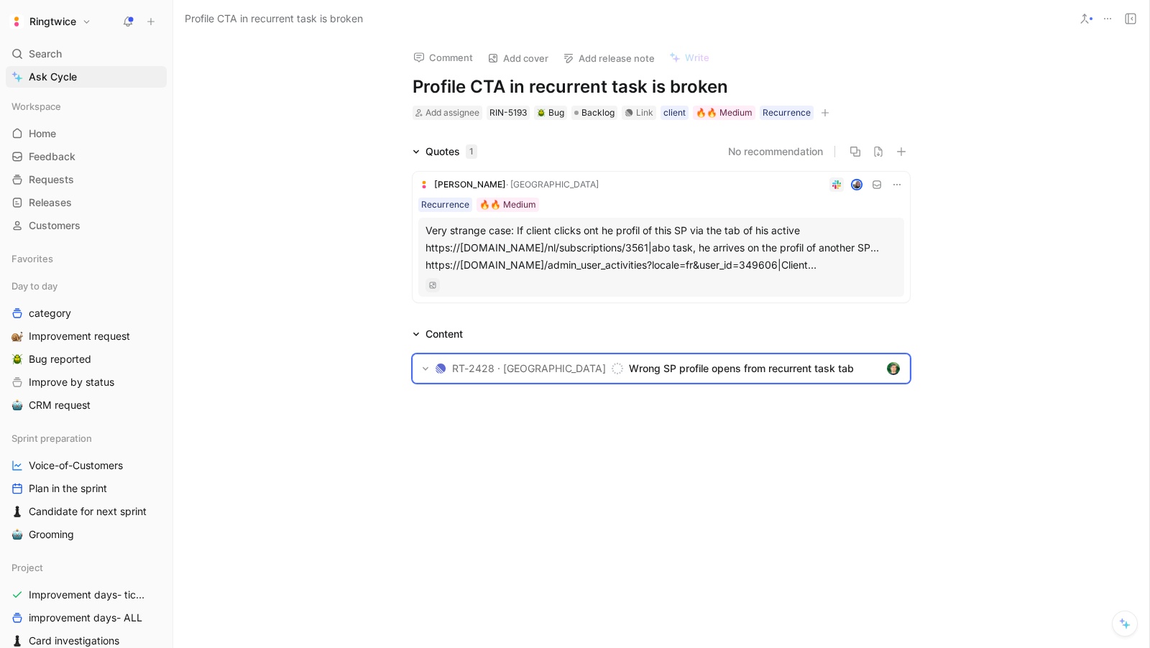
click at [441, 391] on div "RT-2428 · Ring Twice Wrong SP profile opens from recurrent task tab Status In R…" at bounding box center [661, 369] width 976 height 52
click at [423, 375] on button at bounding box center [425, 369] width 19 height 20
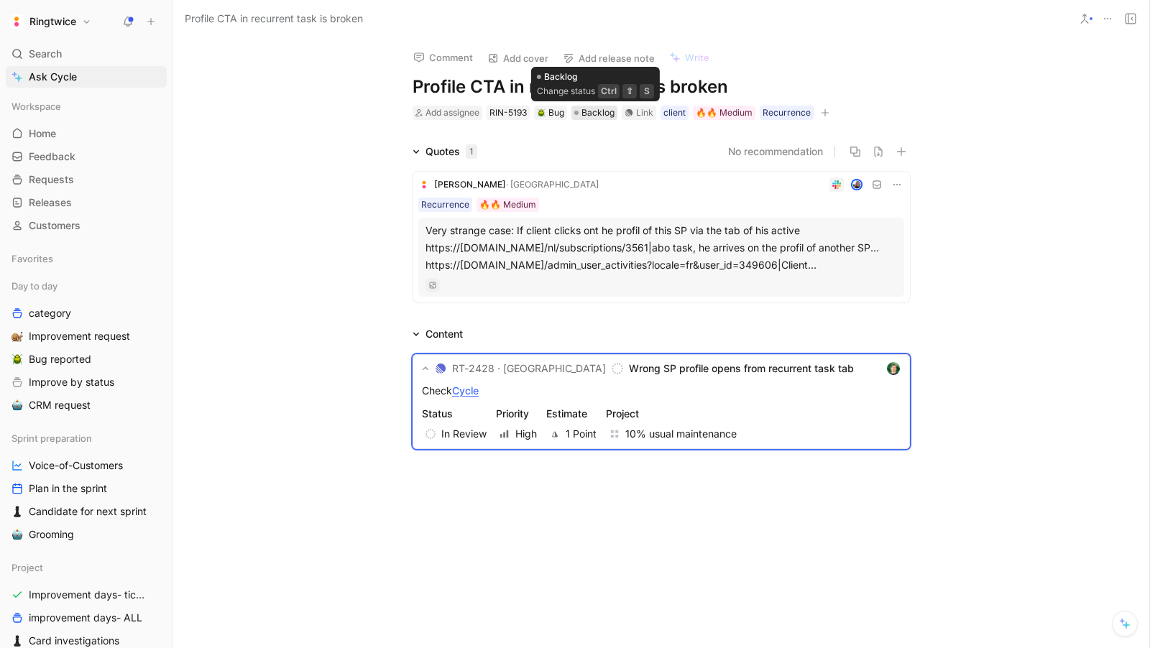
click at [593, 114] on span "Backlog" at bounding box center [598, 113] width 33 height 14
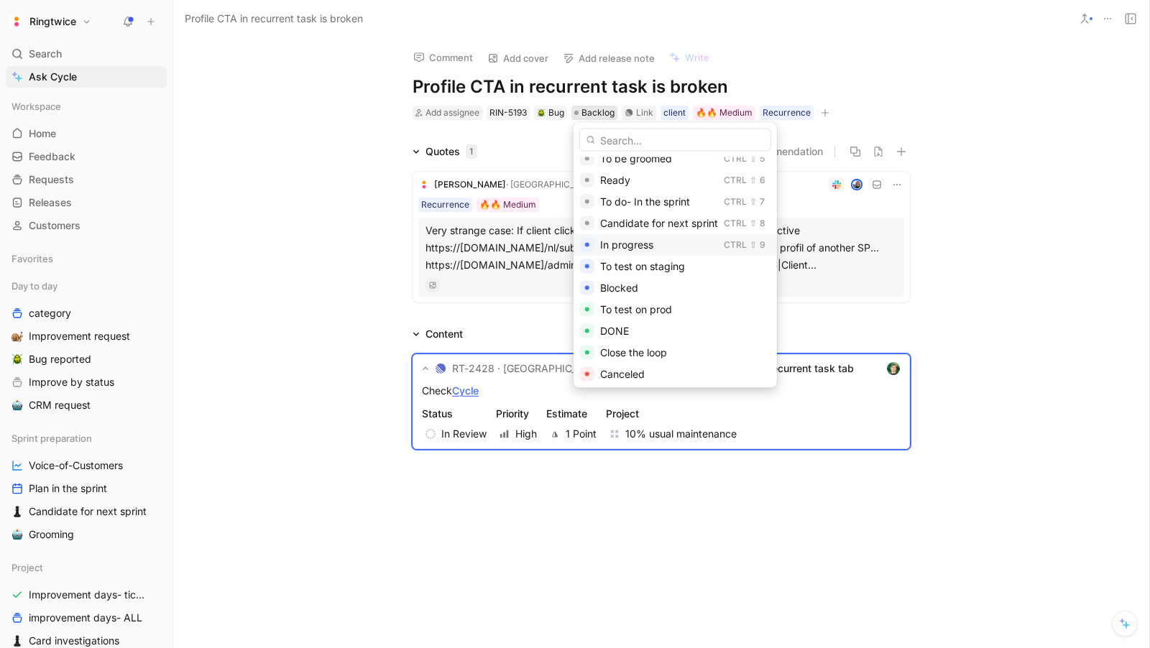
scroll to position [73, 0]
click at [661, 269] on div "In progress" at bounding box center [659, 267] width 118 height 17
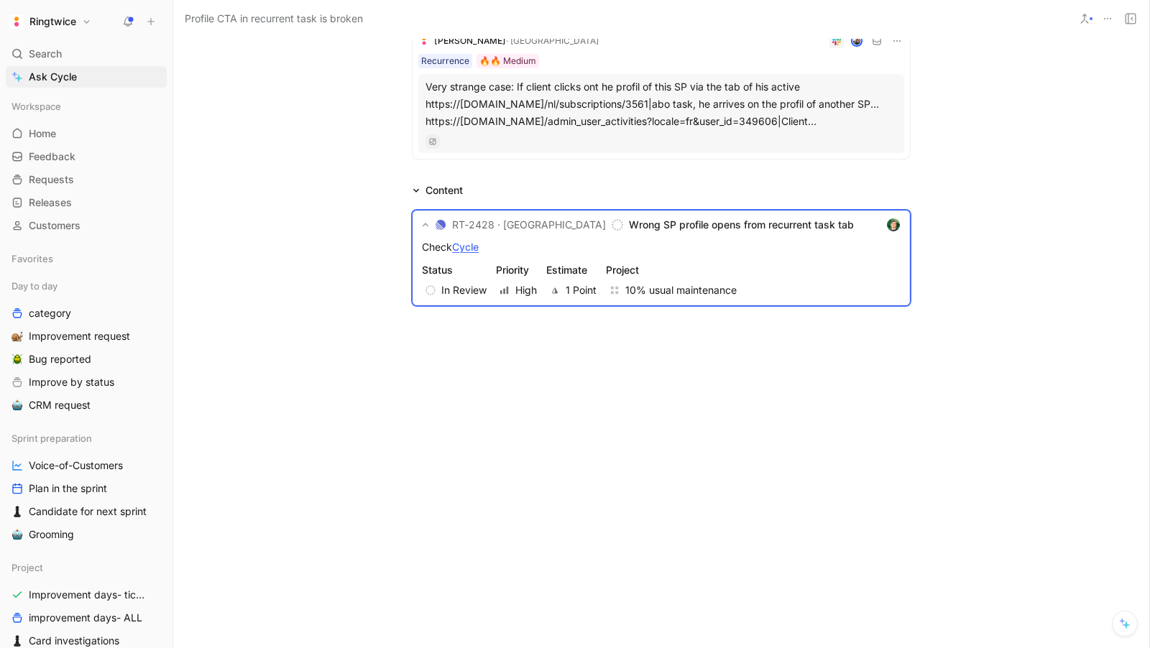
scroll to position [0, 0]
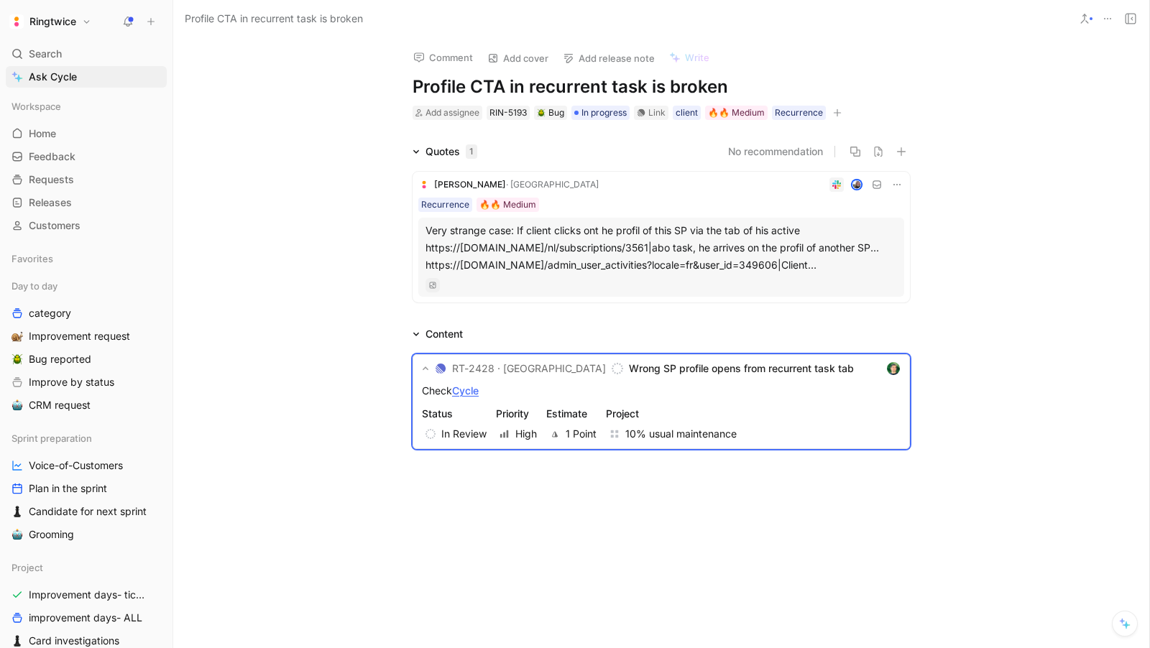
click at [284, 246] on div "Quotes 1 No recommendation [PERSON_NAME] Recurrence 🔥🔥 Medium Very strange case…" at bounding box center [661, 225] width 976 height 165
